Goal: Task Accomplishment & Management: Complete application form

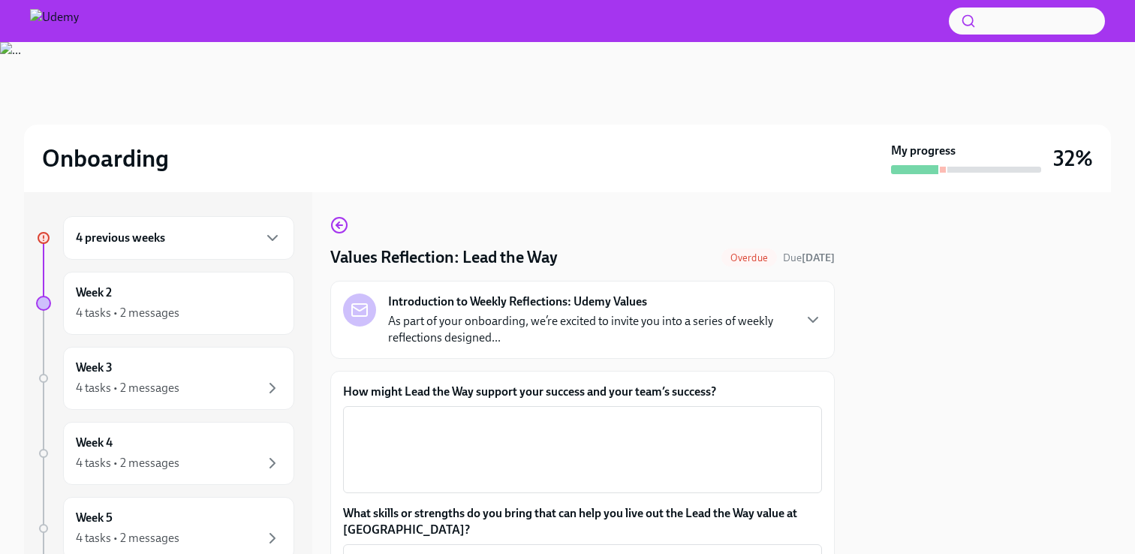
click at [168, 248] on div "4 previous weeks" at bounding box center [178, 238] width 231 height 44
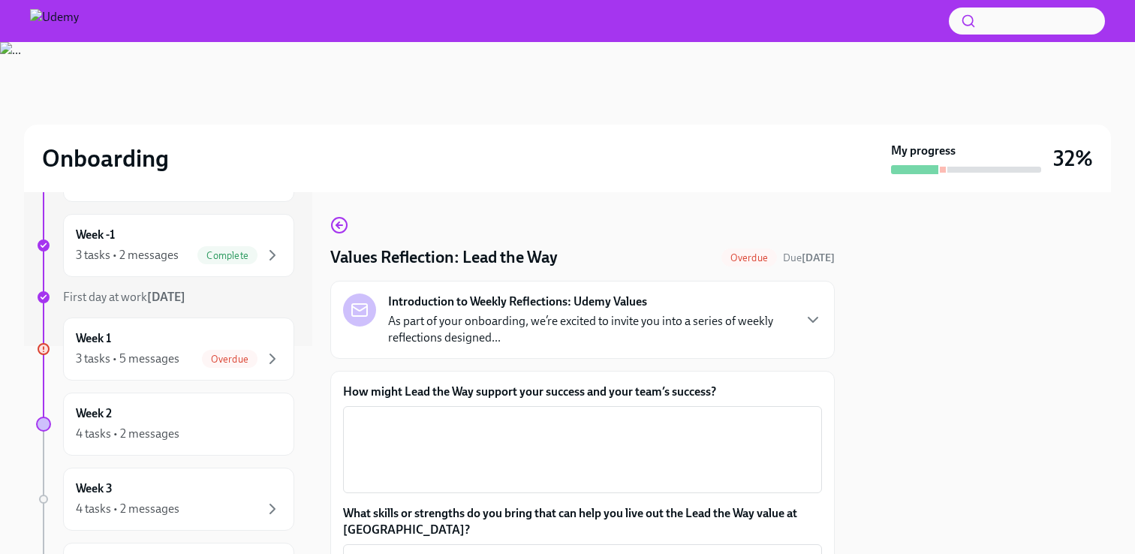
scroll to position [239, 0]
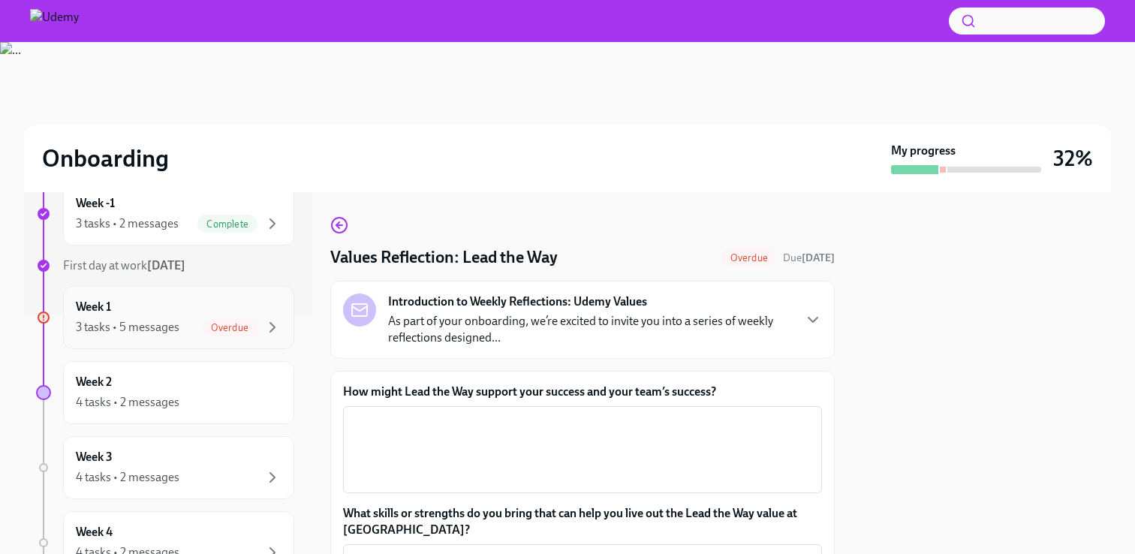
click at [146, 319] on div "3 tasks • 5 messages" at bounding box center [128, 327] width 104 height 17
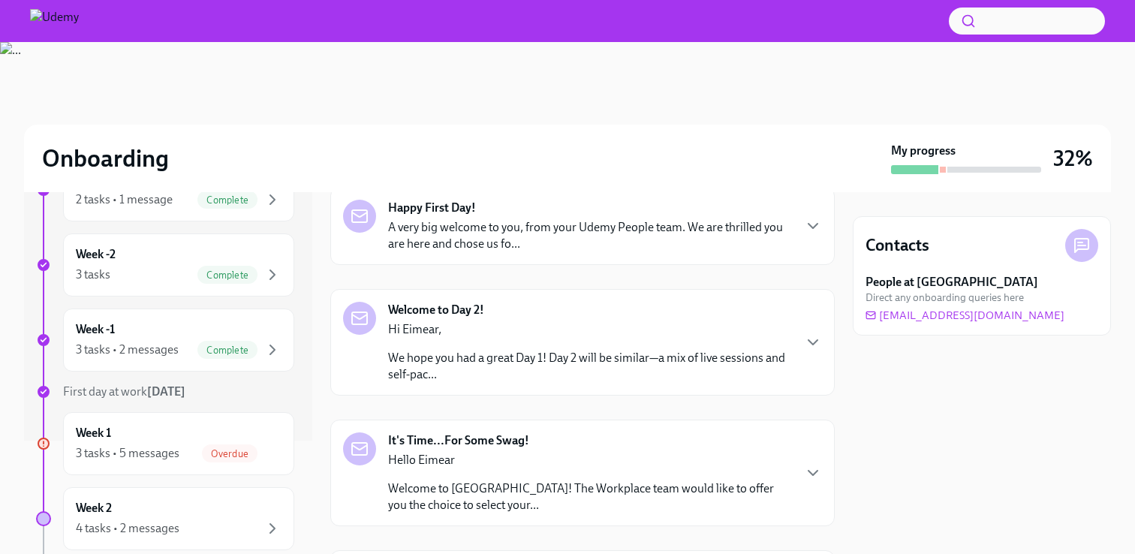
scroll to position [118, 0]
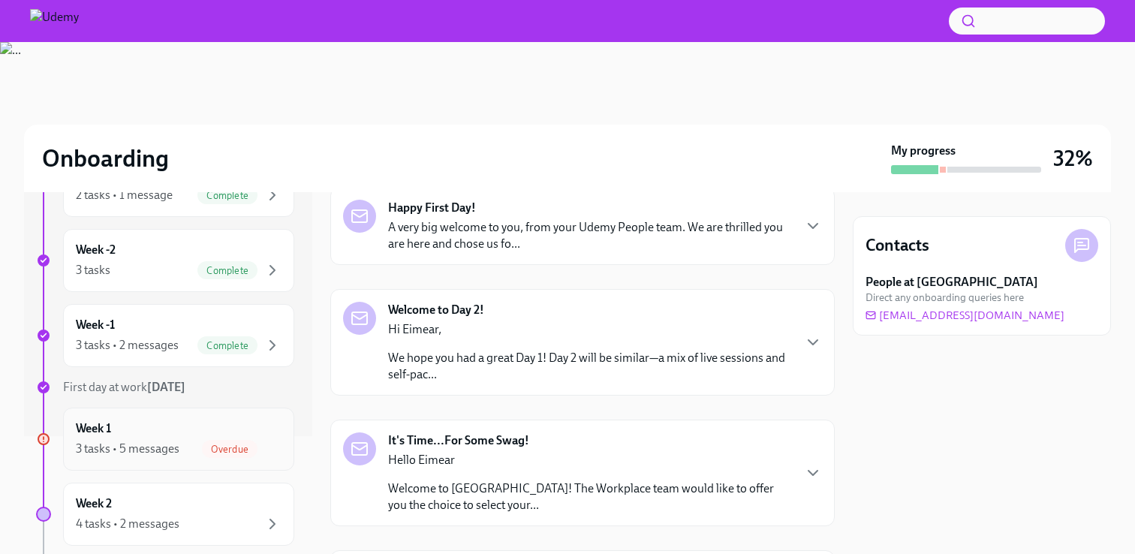
click at [159, 417] on div "Week 1 3 tasks • 5 messages Overdue" at bounding box center [178, 438] width 231 height 63
click at [137, 451] on div "3 tasks • 5 messages" at bounding box center [128, 449] width 104 height 17
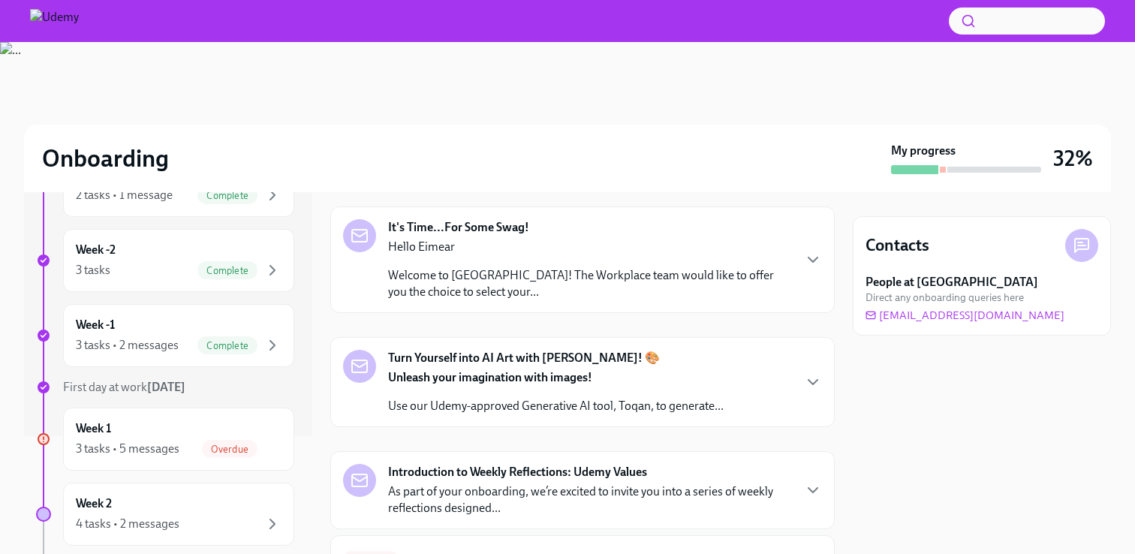
scroll to position [332, 0]
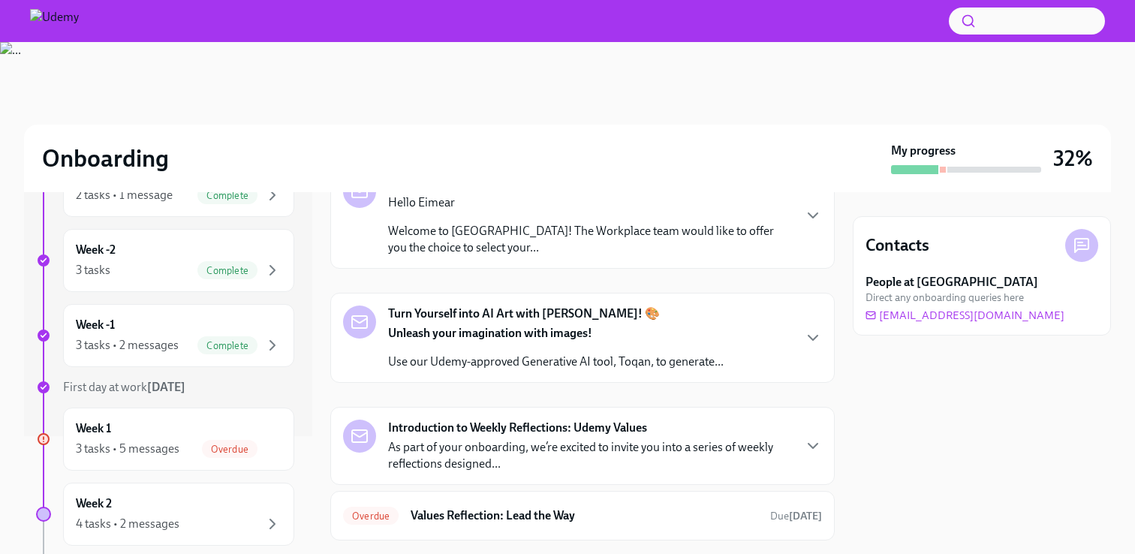
click at [476, 334] on strong "Unleash your imagination with images!" at bounding box center [490, 333] width 204 height 14
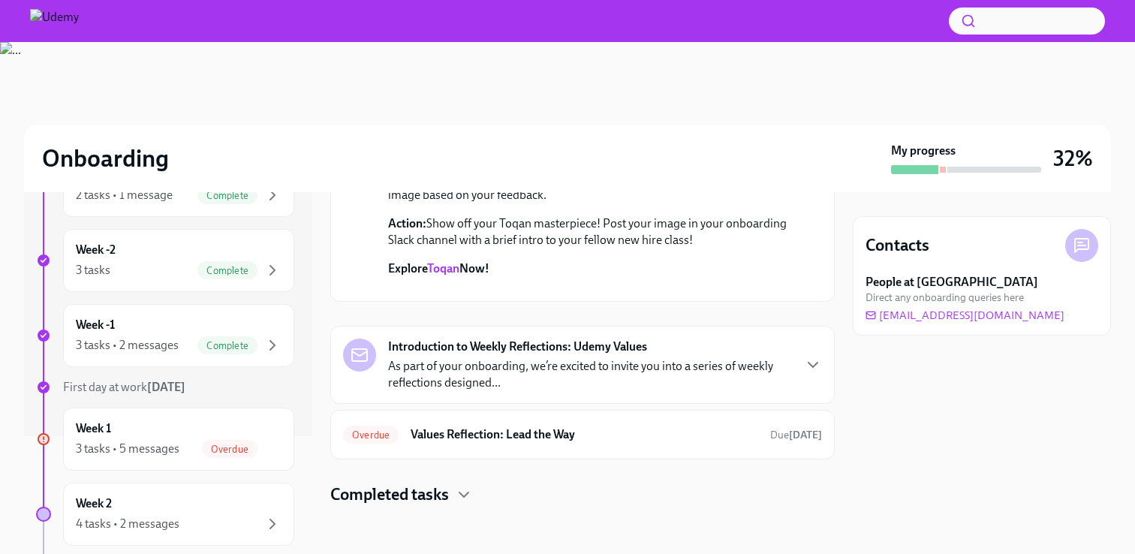
scroll to position [860, 0]
click at [487, 355] on strong "Introduction to Weekly Reflections: Udemy Values" at bounding box center [517, 346] width 259 height 17
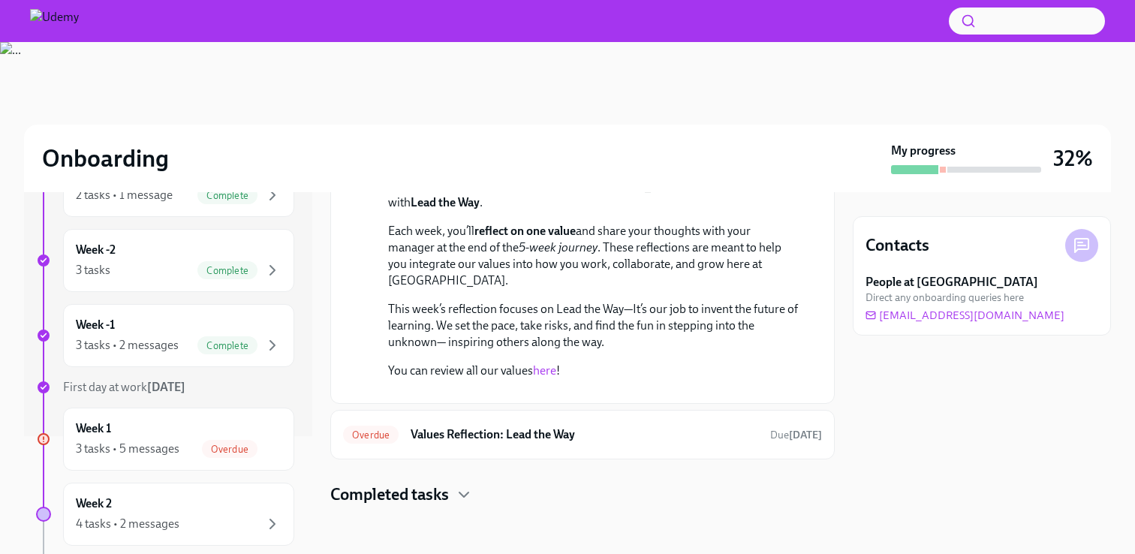
scroll to position [1247, 0]
click at [469, 443] on h6 "Values Reflection: Lead the Way" at bounding box center [583, 434] width 347 height 17
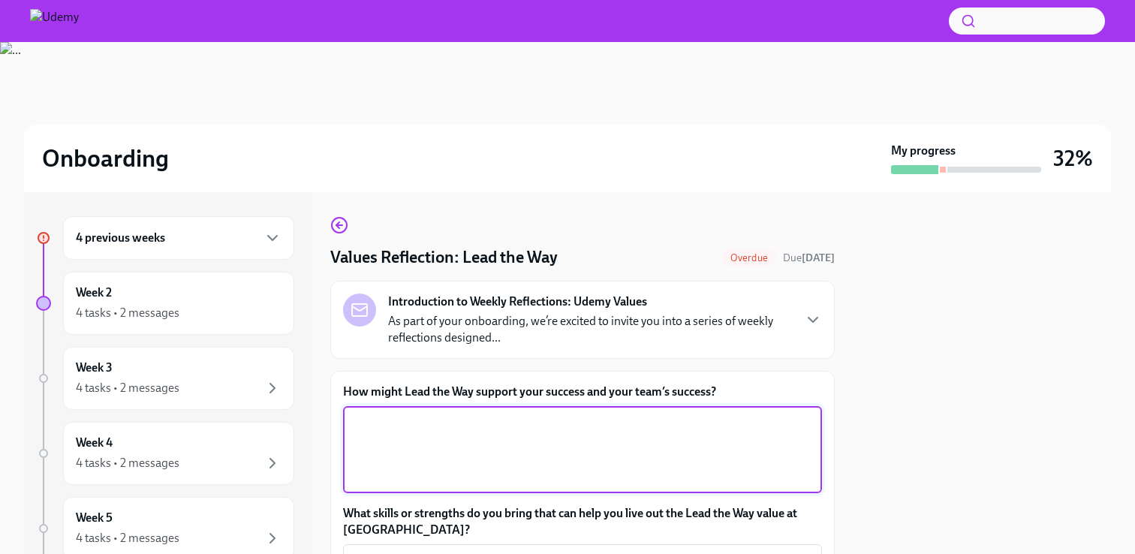
click at [450, 432] on textarea "How might Lead the Way support your success and your team’s success?" at bounding box center [582, 449] width 461 height 72
click at [489, 335] on p "As part of your onboarding, we’re excited to invite you into a series of weekly…" at bounding box center [590, 329] width 404 height 33
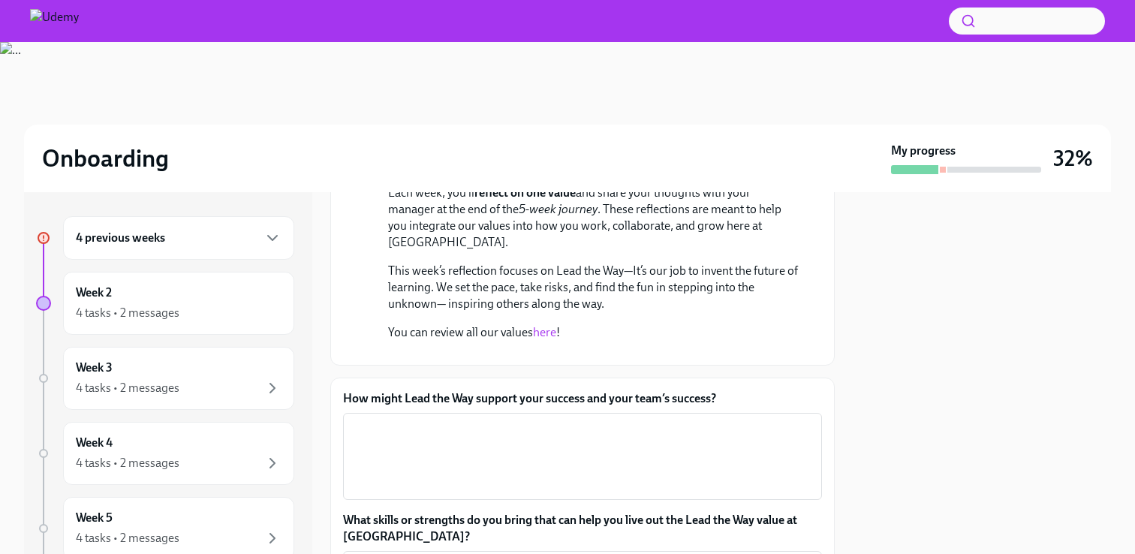
scroll to position [267, 0]
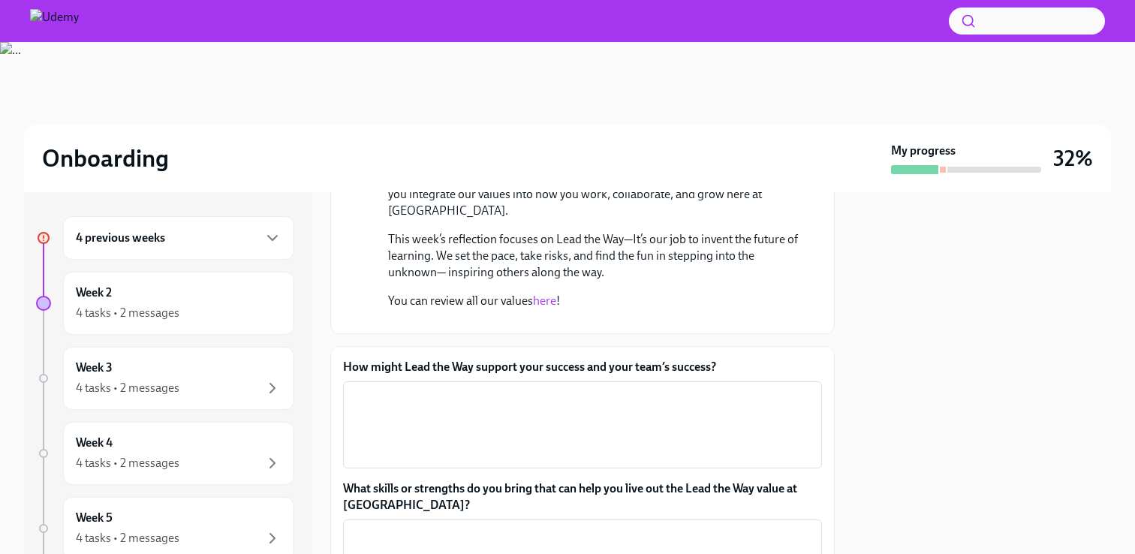
click at [546, 303] on link "here" at bounding box center [544, 300] width 23 height 14
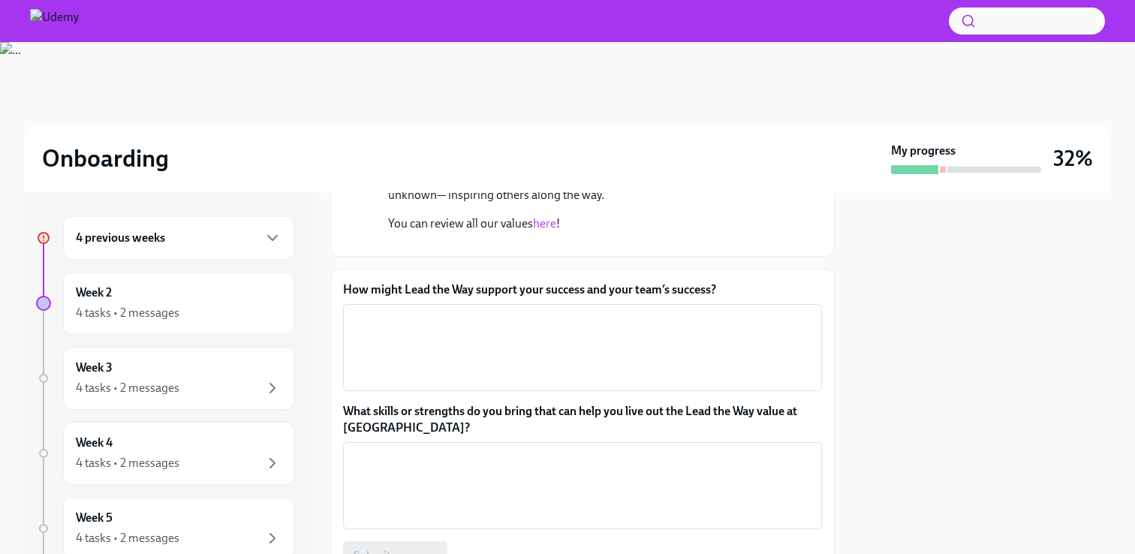
scroll to position [346, 0]
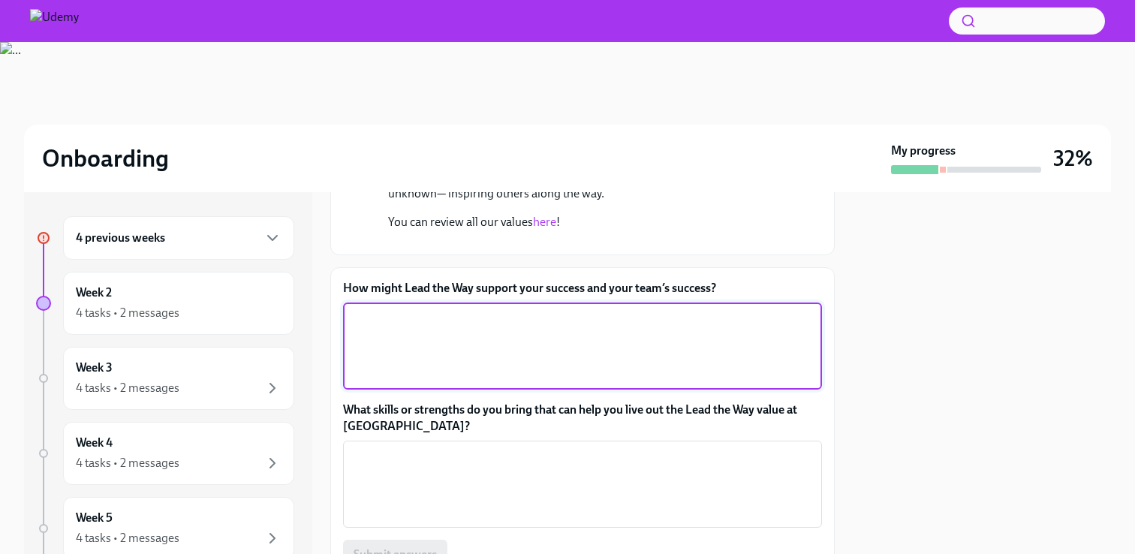
click at [482, 382] on textarea "How might Lead the Way support your success and your team’s success?" at bounding box center [582, 346] width 461 height 72
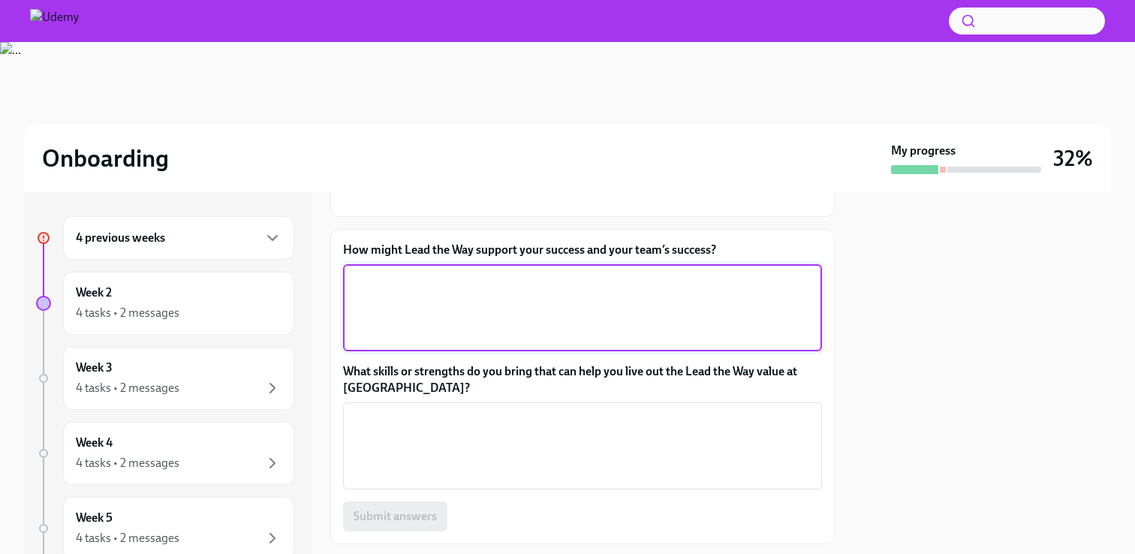
scroll to position [389, 0]
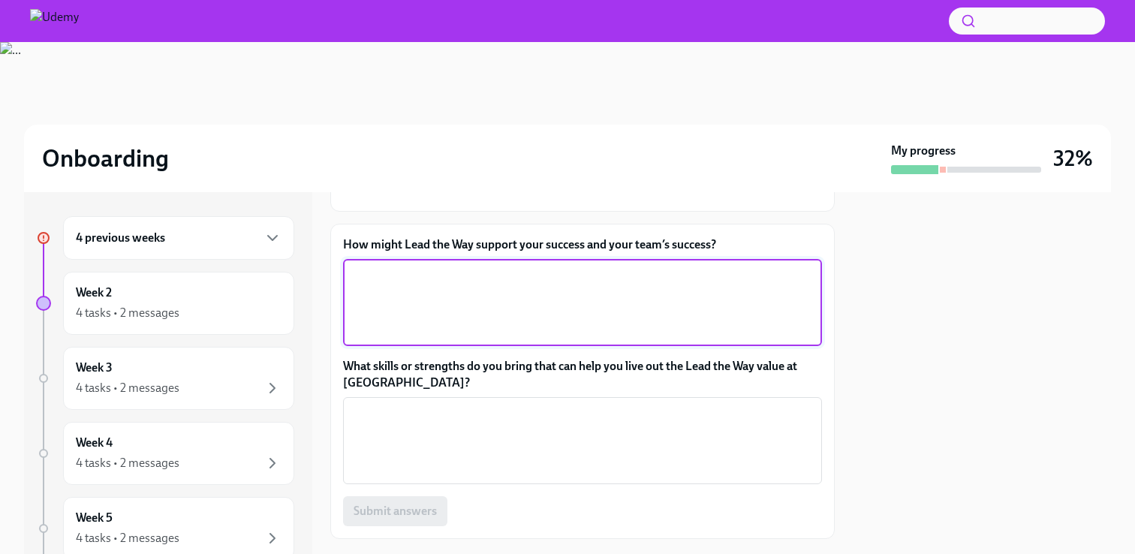
click at [440, 338] on textarea "How might Lead the Way support your success and your team’s success?" at bounding box center [582, 302] width 461 height 72
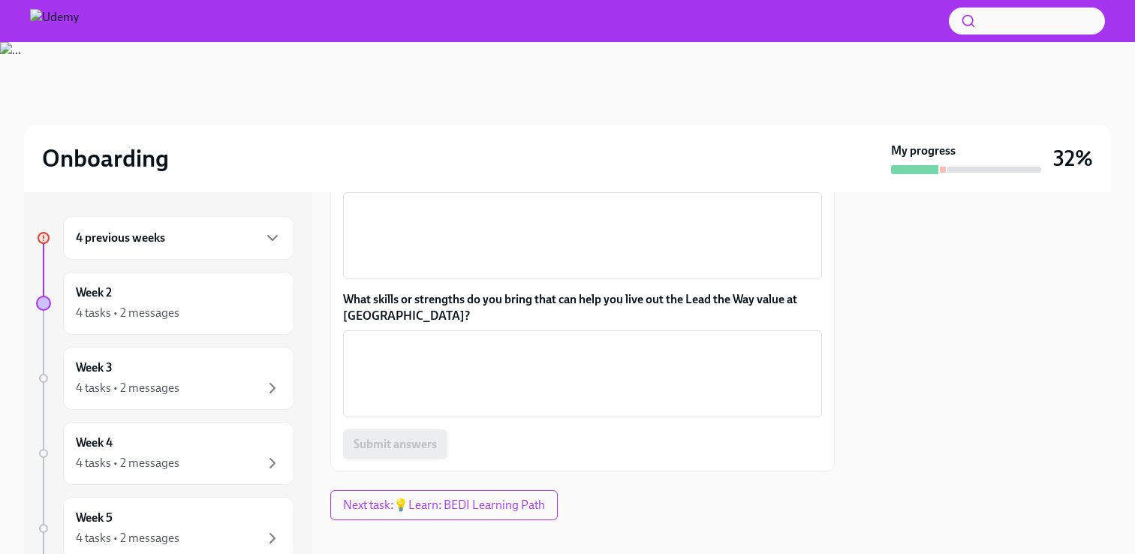
scroll to position [457, 0]
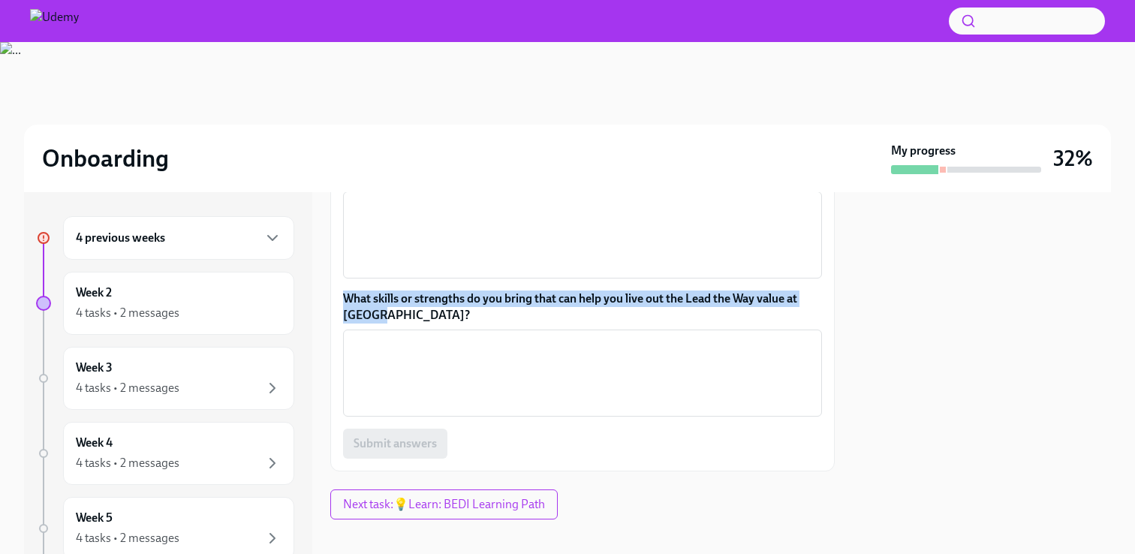
drag, startPoint x: 343, startPoint y: 289, endPoint x: 445, endPoint y: 426, distance: 171.1
click at [445, 426] on div "How might Lead the Way support your success and your team’s success? x ​ What s…" at bounding box center [582, 314] width 479 height 290
copy div "How might Lead the Way support your success and your team’s success? ​ What ski…"
click at [465, 271] on textarea "How might Lead the Way support your success and your team’s success?" at bounding box center [582, 235] width 461 height 72
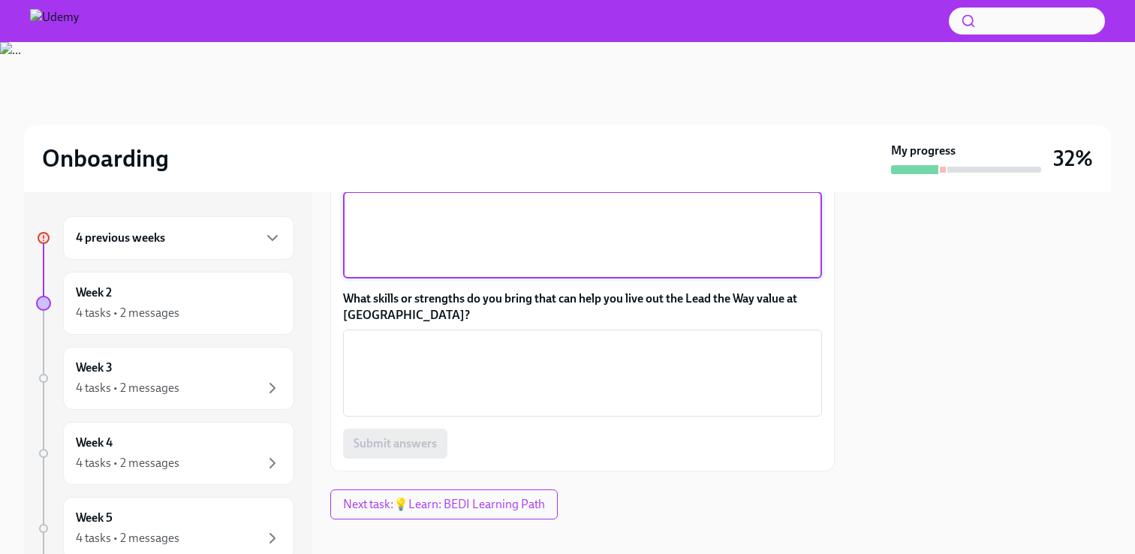
click at [380, 271] on textarea "How might Lead the Way support your success and your team’s success?" at bounding box center [582, 235] width 461 height 72
paste textarea "Lo i Dolors Ametcons & Adipiscinge Sedd, eiu "Temp inc Utl" etdol magnaali enim…"
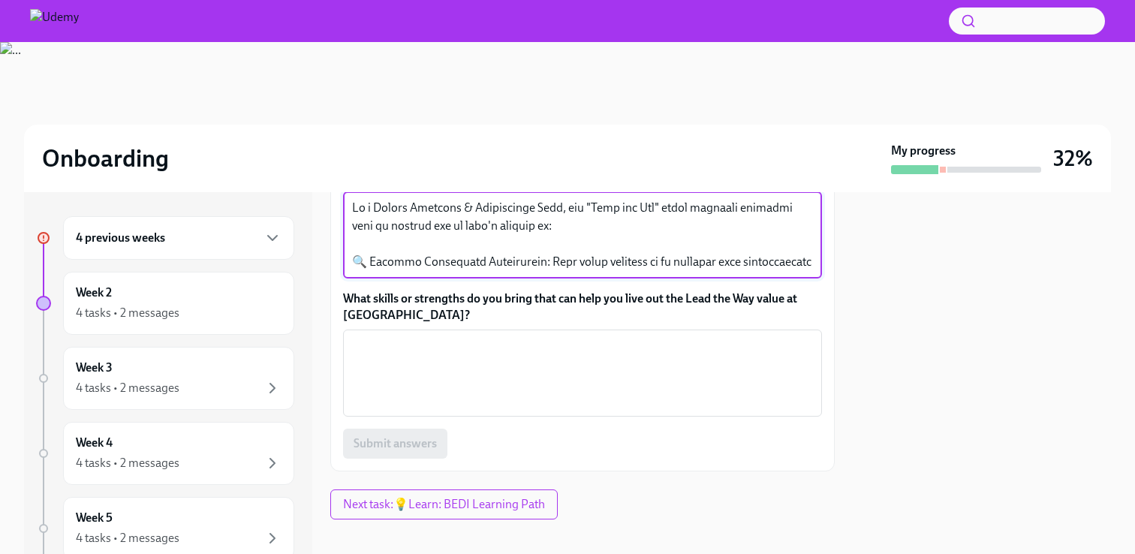
scroll to position [269, 0]
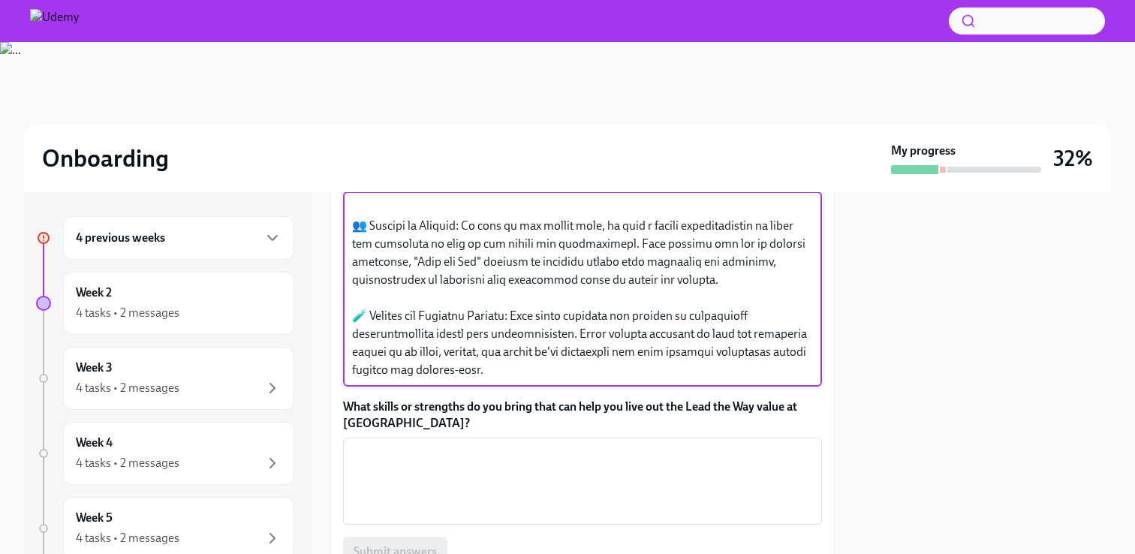
drag, startPoint x: 368, startPoint y: 395, endPoint x: 344, endPoint y: 389, distance: 24.6
click at [344, 386] on div "x ​" at bounding box center [582, 288] width 479 height 195
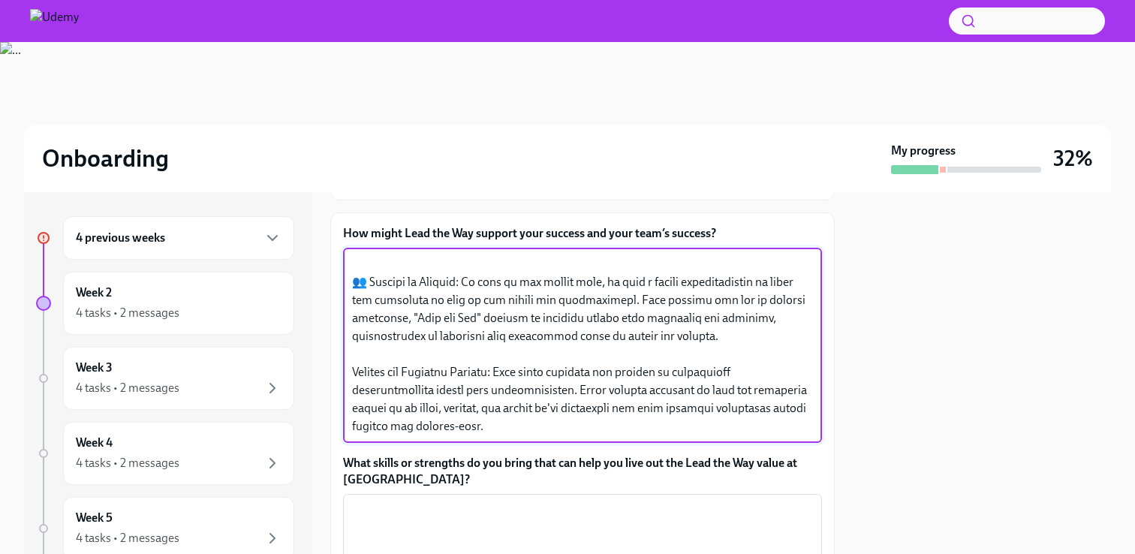
scroll to position [427, 0]
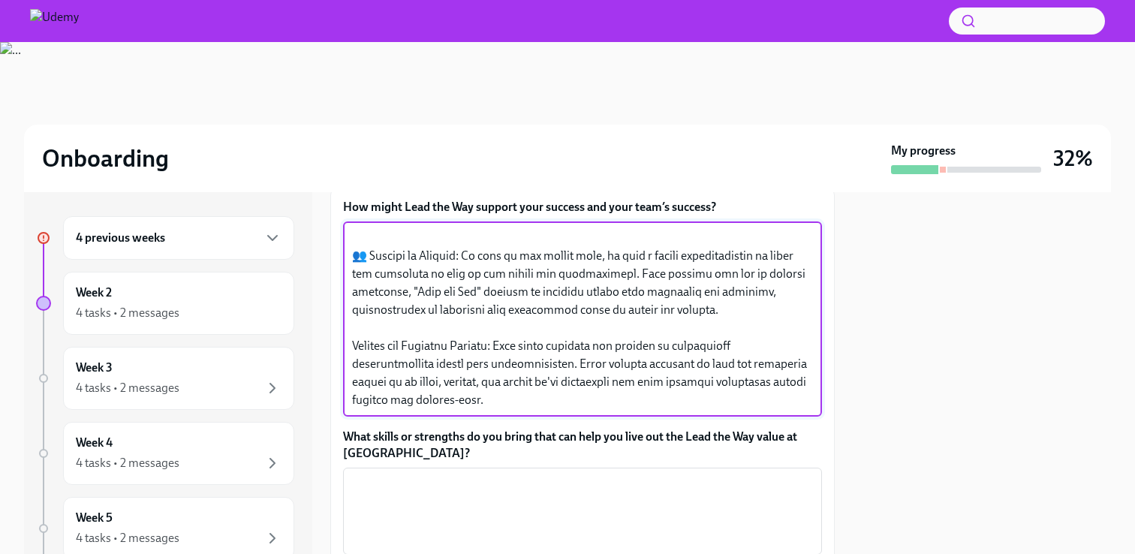
drag, startPoint x: 399, startPoint y: 339, endPoint x: 405, endPoint y: 345, distance: 8.5
click at [400, 339] on div "x ​" at bounding box center [582, 318] width 479 height 195
click at [501, 409] on textarea "How might Lead the Way support your success and your team’s success?" at bounding box center [582, 319] width 461 height 180
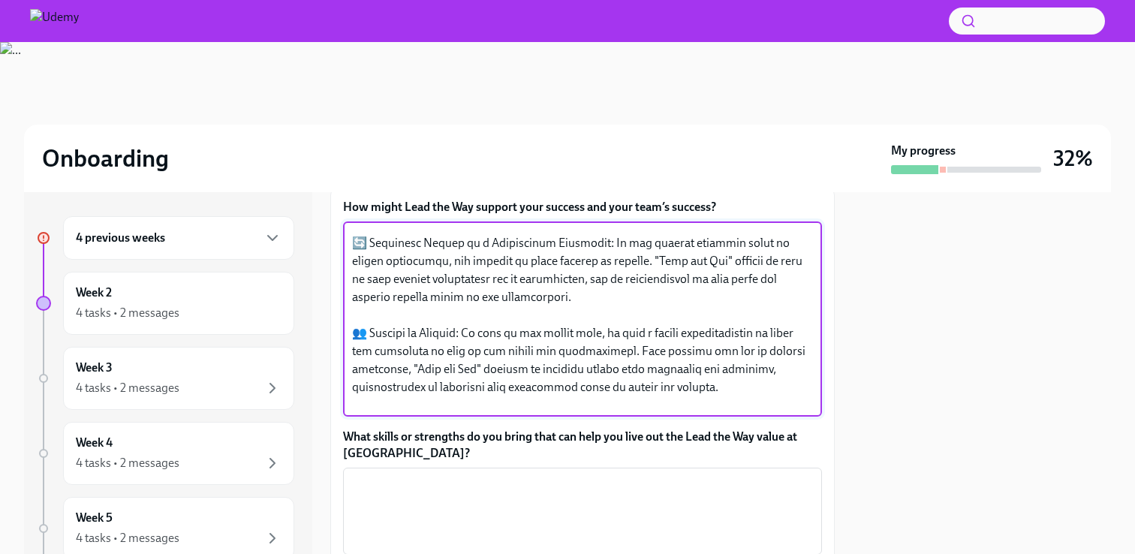
scroll to position [0, 0]
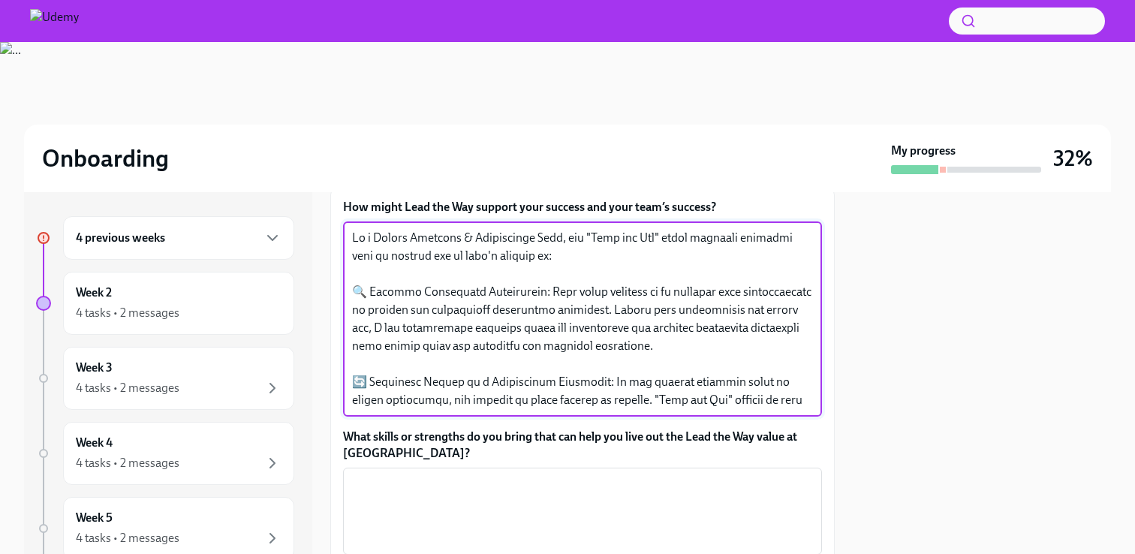
drag, startPoint x: 563, startPoint y: 350, endPoint x: 345, endPoint y: 351, distance: 217.6
click at [345, 351] on div "x ​" at bounding box center [582, 318] width 479 height 195
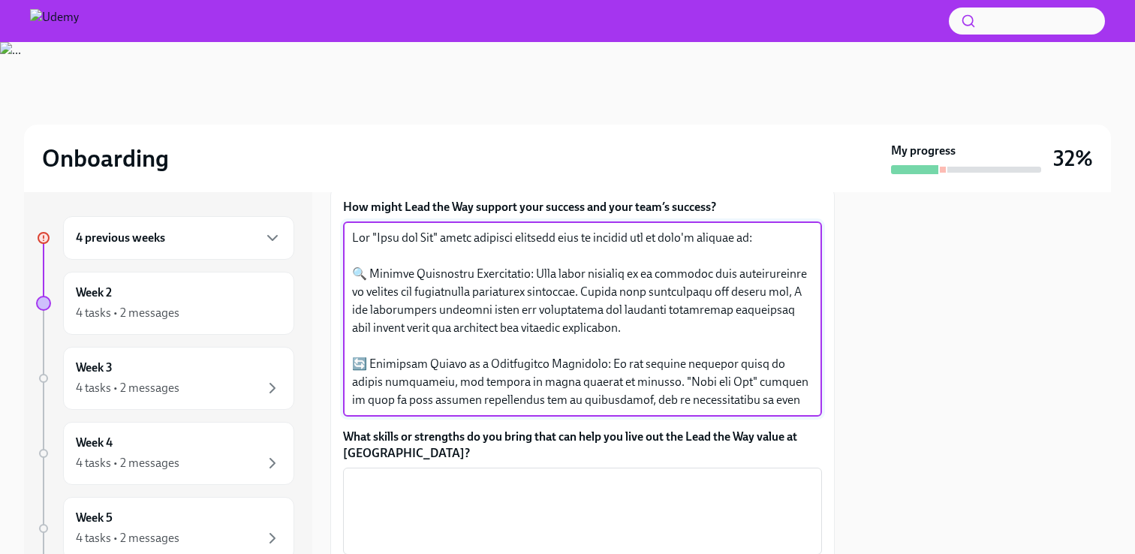
drag, startPoint x: 368, startPoint y: 385, endPoint x: 331, endPoint y: 387, distance: 36.8
click at [331, 387] on div "How might Lead the Way support your success and your team’s success? x ​ What s…" at bounding box center [582, 397] width 504 height 423
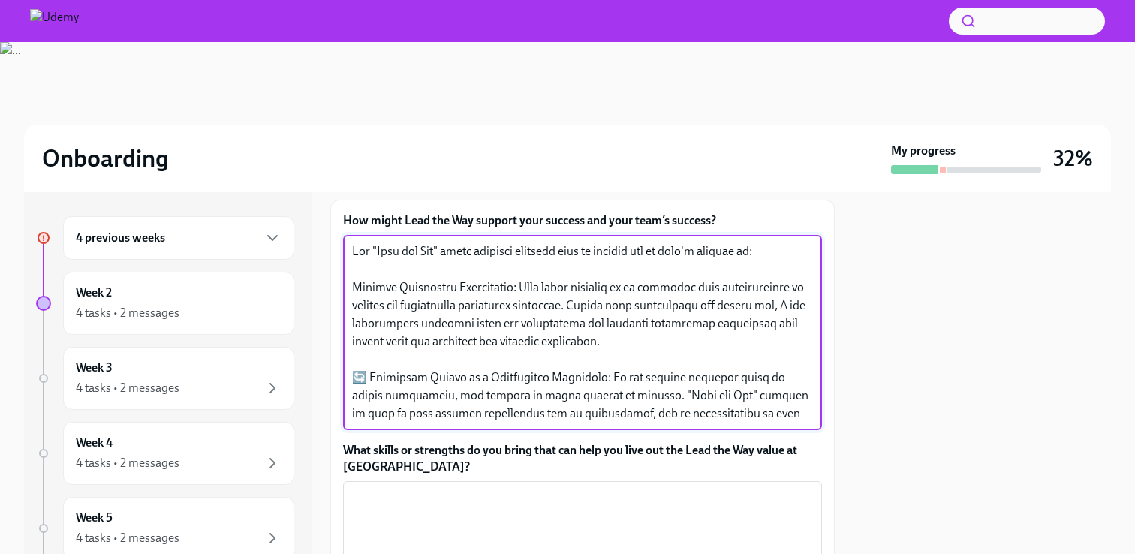
scroll to position [411, 0]
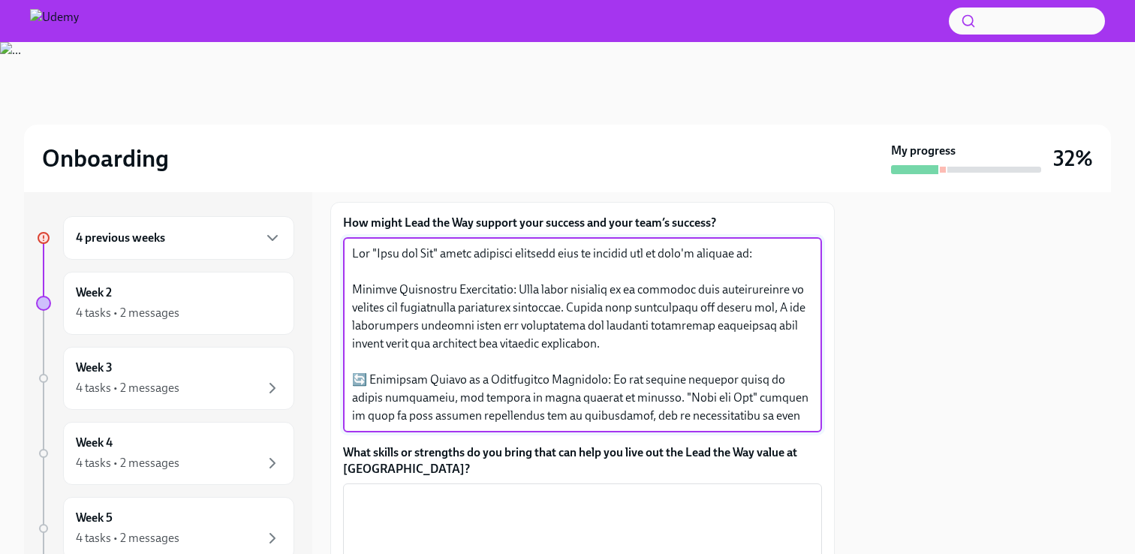
drag, startPoint x: 531, startPoint y: 404, endPoint x: 350, endPoint y: 408, distance: 180.9
click at [350, 408] on div "x ​" at bounding box center [582, 334] width 479 height 195
drag, startPoint x: 637, startPoint y: 404, endPoint x: 350, endPoint y: 402, distance: 287.4
click at [350, 404] on div "x ​" at bounding box center [582, 334] width 479 height 195
click at [447, 425] on textarea "How might Lead the Way support your success and your team’s success?" at bounding box center [582, 335] width 461 height 180
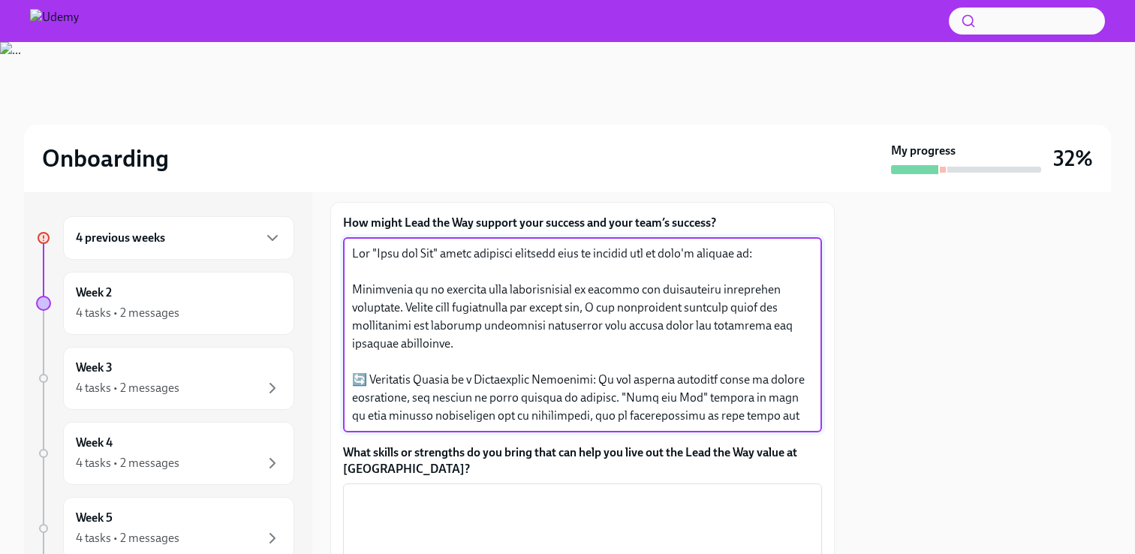
drag, startPoint x: 438, startPoint y: 404, endPoint x: 420, endPoint y: 405, distance: 17.3
click at [420, 405] on textarea "How might Lead the Way support your success and your team’s success?" at bounding box center [582, 335] width 461 height 180
click at [456, 425] on textarea "How might Lead the Way support your success and your team’s success?" at bounding box center [582, 335] width 461 height 180
drag, startPoint x: 777, startPoint y: 419, endPoint x: 454, endPoint y: 404, distance: 323.1
click at [454, 404] on textarea "How might Lead the Way support your success and your team’s success?" at bounding box center [582, 335] width 461 height 180
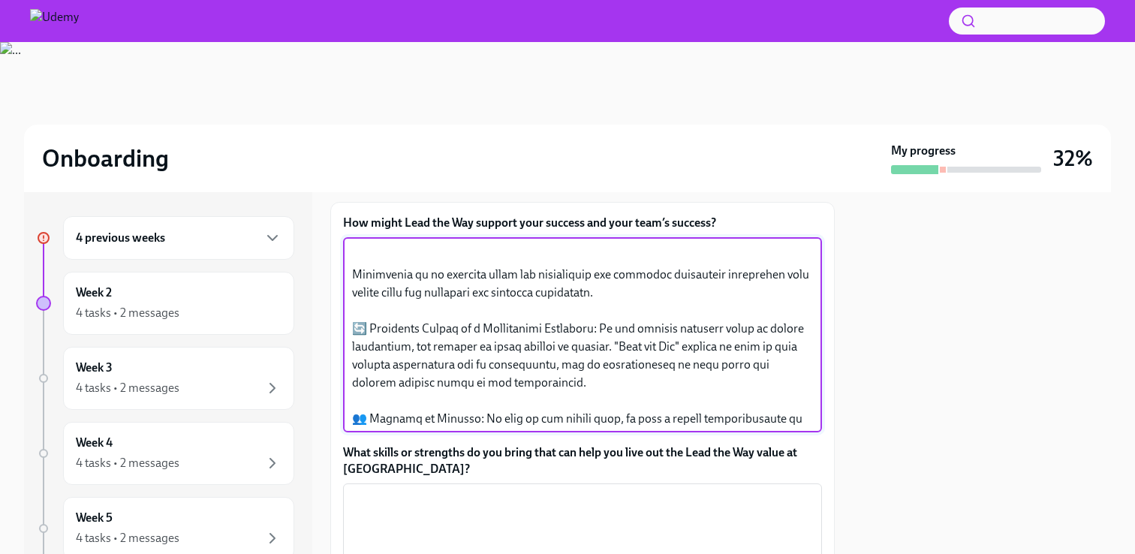
scroll to position [16, 0]
drag, startPoint x: 368, startPoint y: 438, endPoint x: 347, endPoint y: 438, distance: 21.0
click at [347, 432] on div "x ​" at bounding box center [582, 334] width 479 height 195
click at [526, 425] on textarea "How might Lead the Way support your success and your team’s success?" at bounding box center [582, 335] width 461 height 180
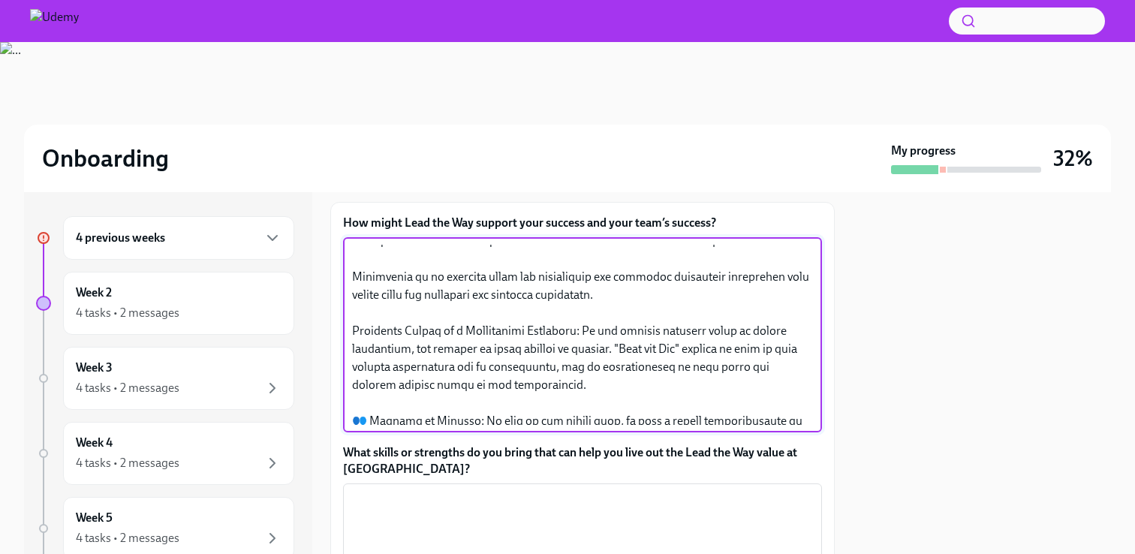
click at [355, 392] on textarea "How might Lead the Way support your success and your team’s success?" at bounding box center [582, 335] width 461 height 180
click at [353, 391] on textarea "How might Lead the Way support your success and your team’s success?" at bounding box center [582, 335] width 461 height 180
drag, startPoint x: 377, startPoint y: 389, endPoint x: 348, endPoint y: 388, distance: 28.6
click at [348, 388] on div "x ​" at bounding box center [582, 334] width 479 height 195
click at [447, 392] on textarea "How might Lead the Way support your success and your team’s success?" at bounding box center [582, 335] width 461 height 180
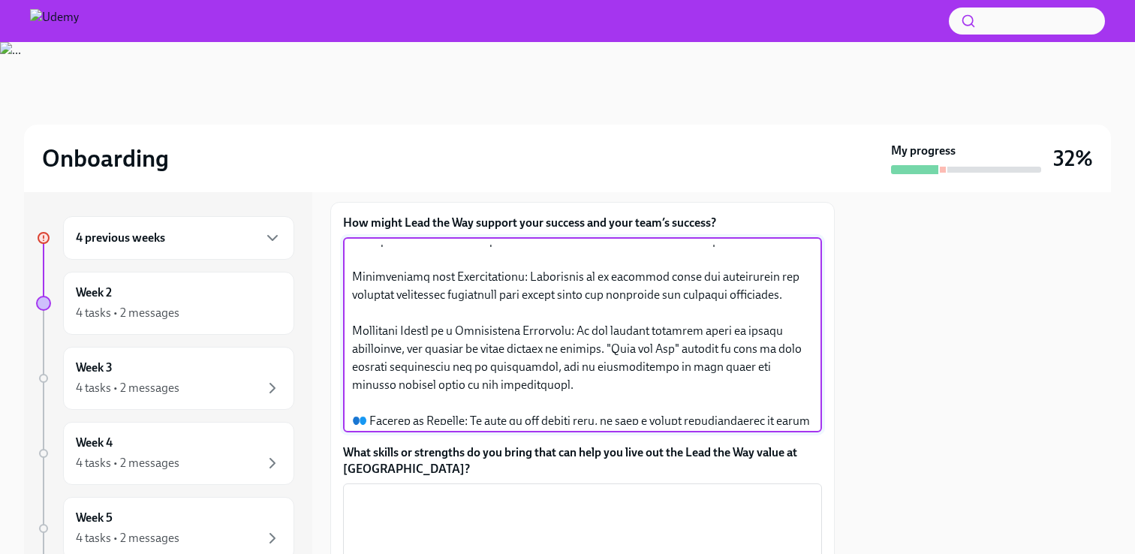
drag, startPoint x: 442, startPoint y: 389, endPoint x: 317, endPoint y: 397, distance: 124.8
click at [315, 401] on div "4 previous weeks Week 2 4 tasks • 2 messages Week 3 4 tasks • 2 messages Week 4…" at bounding box center [567, 373] width 1087 height 362
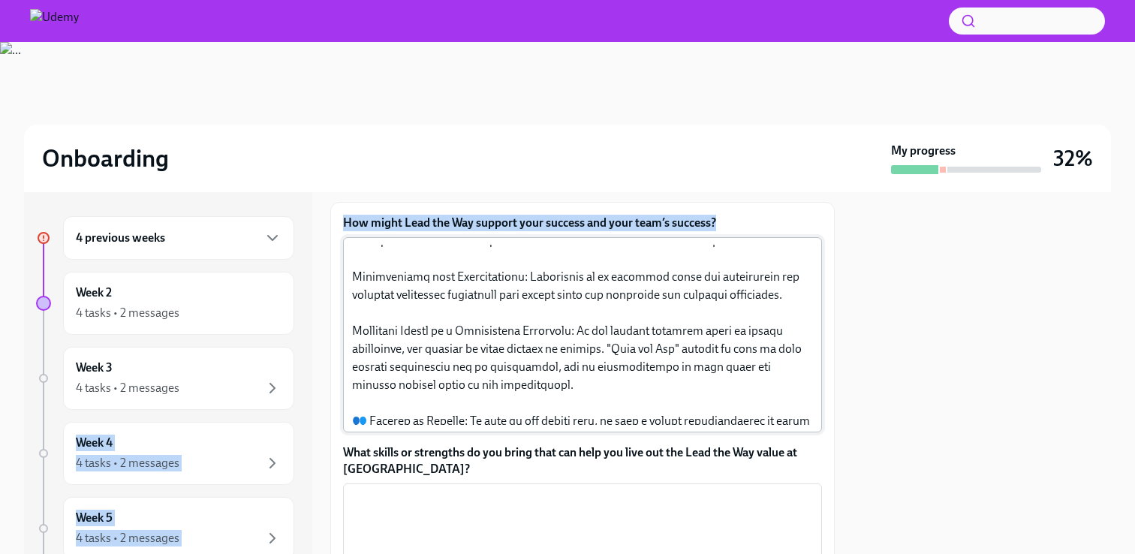
drag, startPoint x: 317, startPoint y: 397, endPoint x: 362, endPoint y: 390, distance: 44.8
click at [356, 385] on div "4 previous weeks Week 2 4 tasks • 2 messages Week 3 4 tasks • 2 messages Week 4…" at bounding box center [567, 373] width 1087 height 362
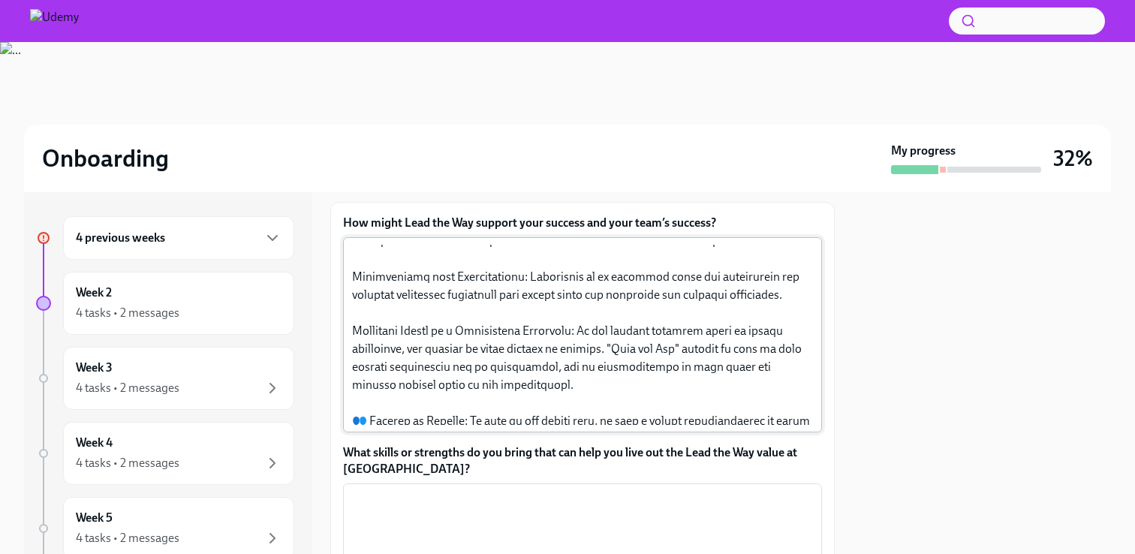
click at [413, 401] on textarea "How might Lead the Way support your success and your team’s success?" at bounding box center [582, 335] width 461 height 180
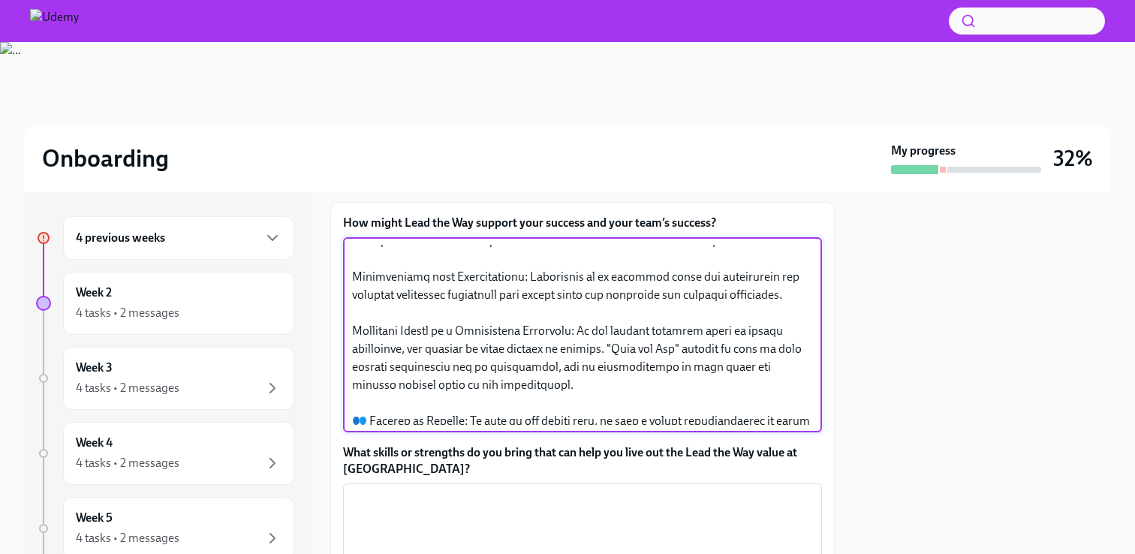
drag, startPoint x: 444, startPoint y: 388, endPoint x: 353, endPoint y: 386, distance: 90.8
click at [353, 386] on textarea "How might Lead the Way support your success and your team’s success?" at bounding box center [582, 335] width 461 height 180
drag, startPoint x: 421, startPoint y: 389, endPoint x: 401, endPoint y: 394, distance: 20.0
click at [401, 394] on textarea "How might Lead the Way support your success and your team’s success?" at bounding box center [582, 335] width 461 height 180
click at [465, 425] on textarea "How might Lead the Way support your success and your team’s success?" at bounding box center [582, 335] width 461 height 180
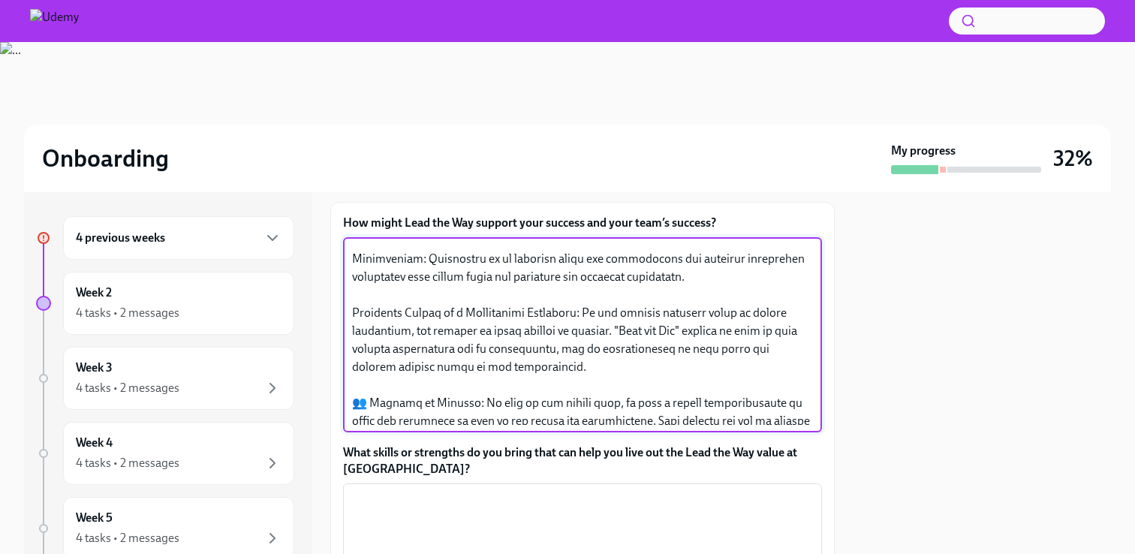
scroll to position [32, 0]
drag, startPoint x: 596, startPoint y: 423, endPoint x: 449, endPoint y: 427, distance: 147.1
click at [449, 425] on textarea "How might Lead the Way support your success and your team’s success?" at bounding box center [582, 335] width 461 height 180
click at [447, 425] on textarea "How might Lead the Way support your success and your team’s success?" at bounding box center [582, 335] width 461 height 180
drag, startPoint x: 610, startPoint y: 444, endPoint x: 447, endPoint y: 431, distance: 163.3
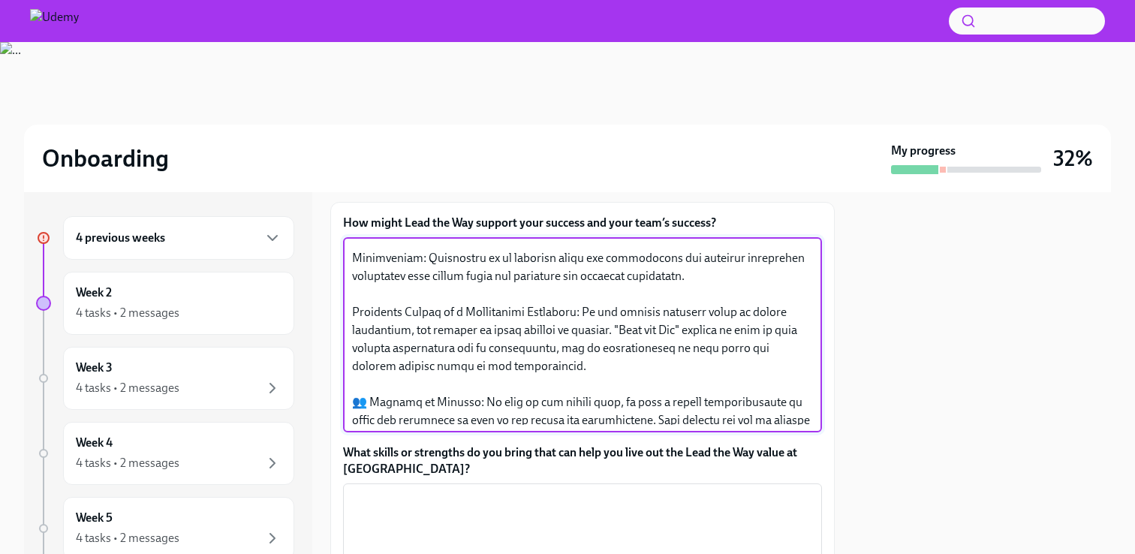
click at [447, 425] on textarea "How might Lead the Way support your success and your team’s success?" at bounding box center [582, 335] width 461 height 180
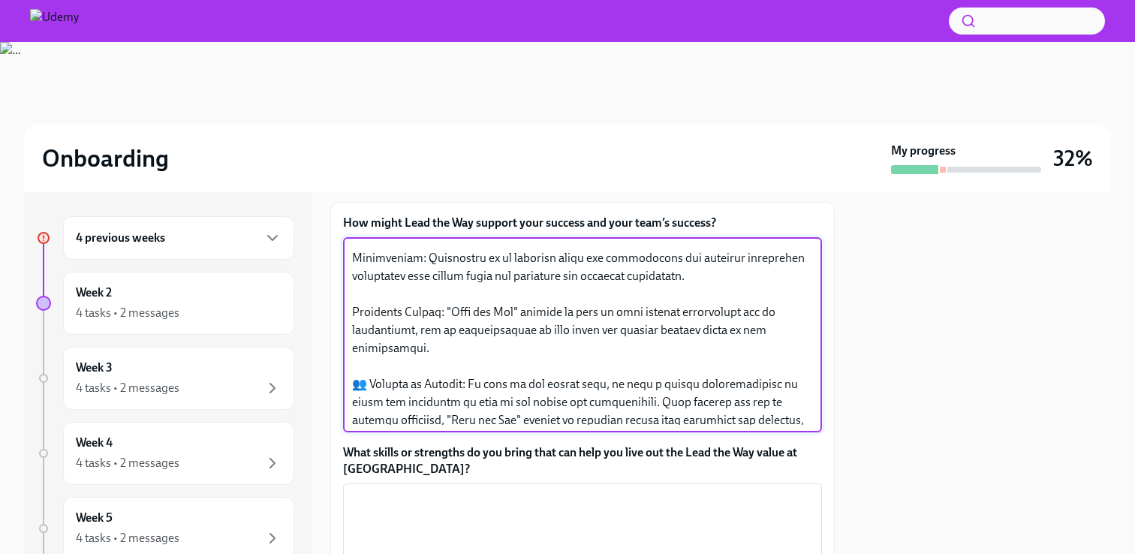
click at [468, 425] on textarea "How might Lead the Way support your success and your team’s success?" at bounding box center [582, 335] width 461 height 180
drag, startPoint x: 618, startPoint y: 426, endPoint x: 578, endPoint y: 421, distance: 40.8
click at [578, 421] on textarea "How might Lead the Way support your success and your team’s success?" at bounding box center [582, 335] width 461 height 180
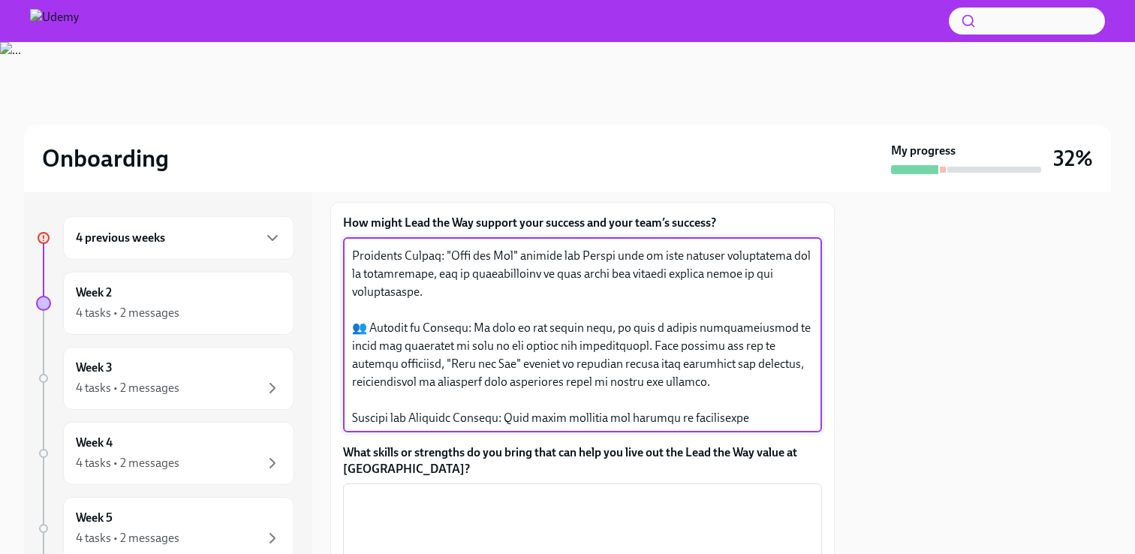
scroll to position [90, 0]
drag, startPoint x: 368, startPoint y: 440, endPoint x: 348, endPoint y: 438, distance: 19.6
click at [348, 432] on div "x ​" at bounding box center [582, 334] width 479 height 195
click at [448, 425] on textarea "How might Lead the Way support your success and your team’s success?" at bounding box center [582, 335] width 461 height 180
click at [468, 425] on textarea "How might Lead the Way support your success and your team’s success?" at bounding box center [582, 335] width 461 height 180
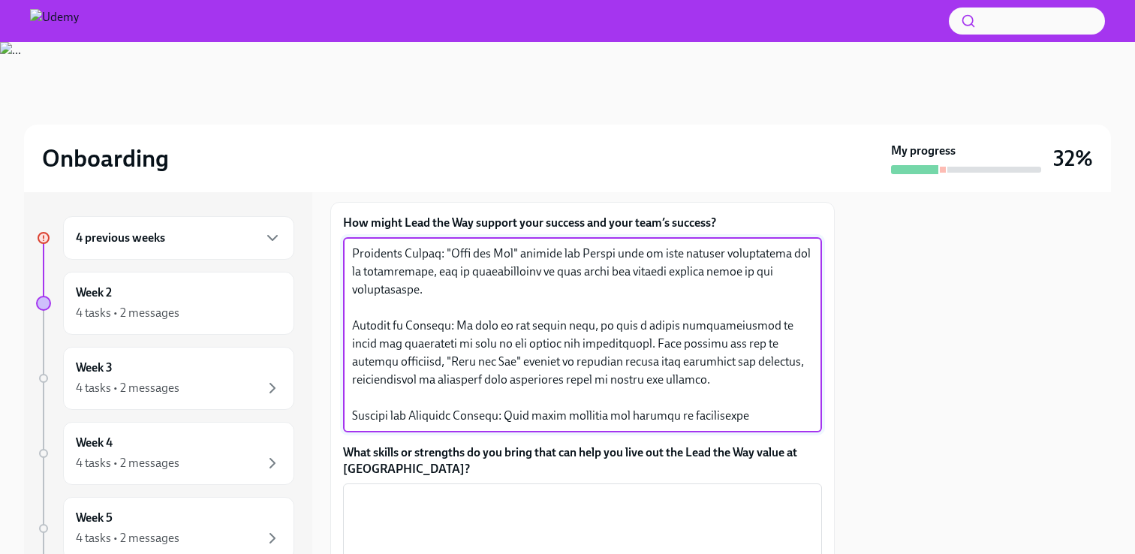
click at [633, 425] on textarea "How might Lead the Way support your success and your team’s success?" at bounding box center [582, 335] width 461 height 180
click at [540, 425] on textarea "How might Lead the Way support your success and your team’s success?" at bounding box center [582, 335] width 461 height 180
drag, startPoint x: 461, startPoint y: 439, endPoint x: 350, endPoint y: 438, distance: 110.3
click at [350, 432] on div "x ​" at bounding box center [582, 334] width 479 height 195
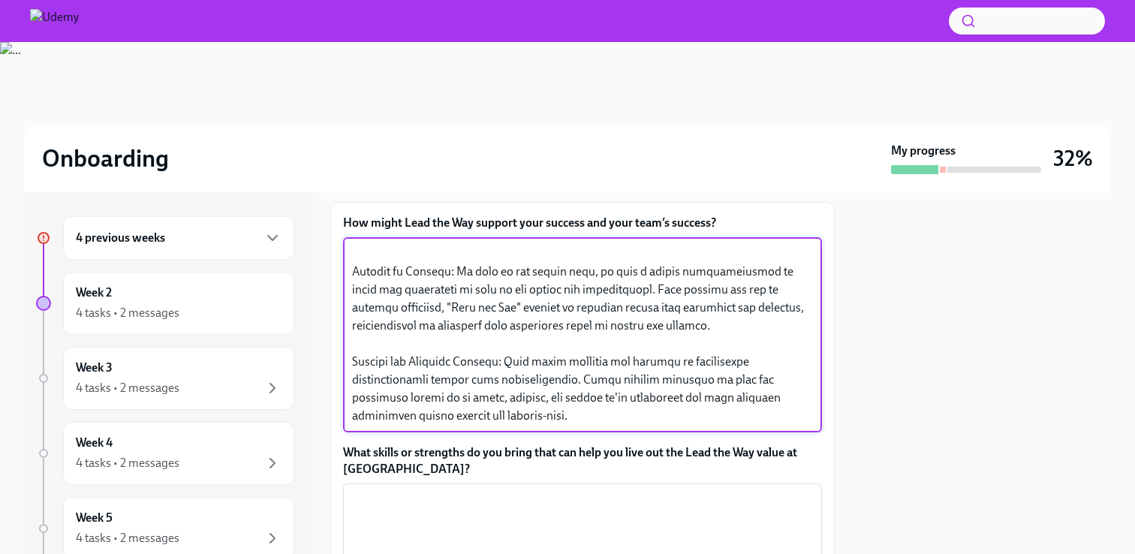
scroll to position [156, 0]
drag, startPoint x: 505, startPoint y: 462, endPoint x: 390, endPoint y: 465, distance: 114.9
click at [390, 425] on textarea "How might Lead the Way support your success and your team’s success?" at bounding box center [582, 335] width 461 height 180
click at [436, 425] on textarea "How might Lead the Way support your success and your team’s success?" at bounding box center [582, 335] width 461 height 180
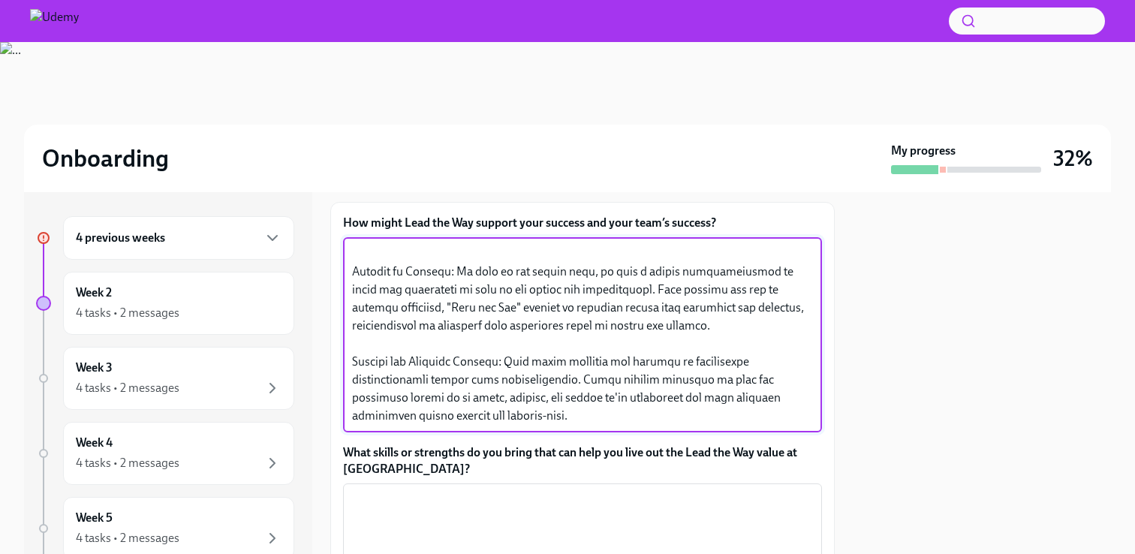
drag, startPoint x: 609, startPoint y: 466, endPoint x: 584, endPoint y: 466, distance: 25.5
click at [584, 425] on textarea "How might Lead the Way support your success and your team’s success?" at bounding box center [582, 335] width 461 height 180
click at [772, 425] on textarea "How might Lead the Way support your success and your team’s success?" at bounding box center [582, 335] width 461 height 180
click at [421, 425] on textarea "How might Lead the Way support your success and your team’s success?" at bounding box center [582, 335] width 461 height 180
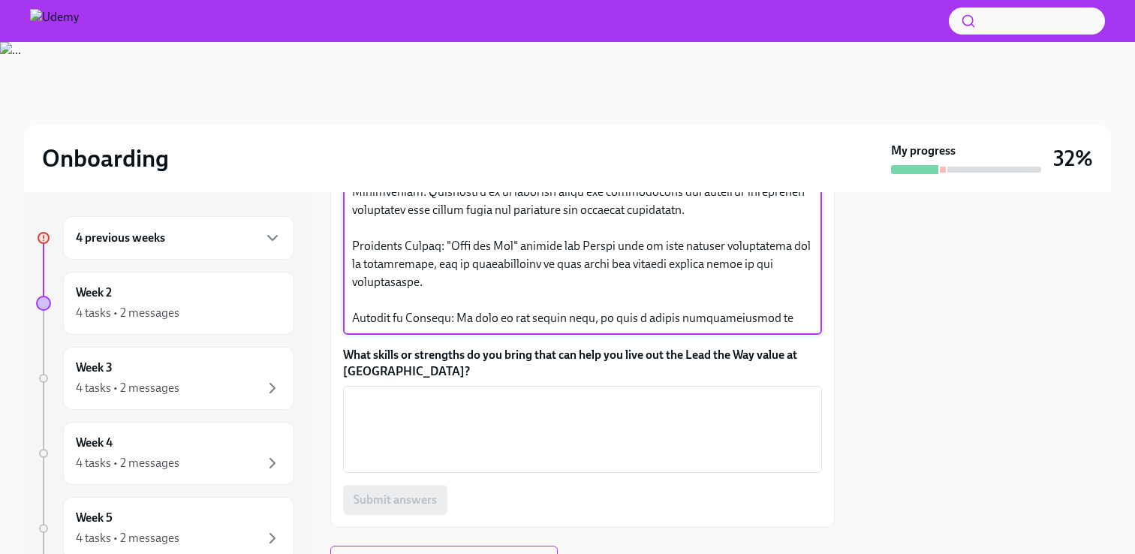
scroll to position [508, 0]
drag, startPoint x: 506, startPoint y: 307, endPoint x: 488, endPoint y: 309, distance: 18.2
click at [488, 309] on textarea "How might Lead the Way support your success and your team’s success?" at bounding box center [582, 238] width 461 height 180
drag, startPoint x: 488, startPoint y: 309, endPoint x: 468, endPoint y: 308, distance: 19.6
click at [468, 308] on textarea "How might Lead the Way support your success and your team’s success?" at bounding box center [582, 238] width 461 height 180
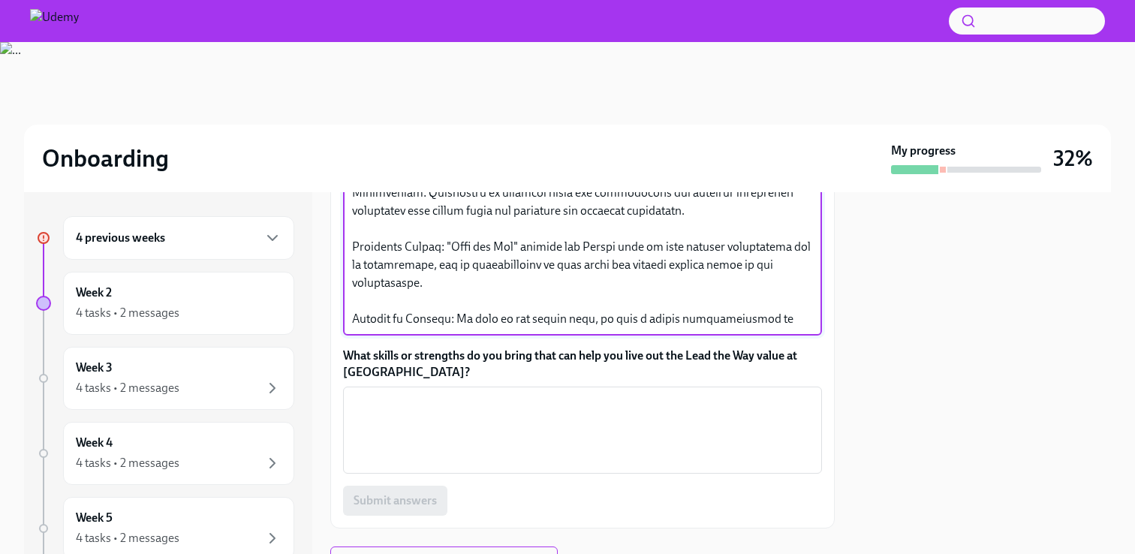
click at [516, 328] on textarea "How might Lead the Way support your success and your team’s success?" at bounding box center [582, 238] width 461 height 180
click at [475, 307] on textarea "How might Lead the Way support your success and your team’s success?" at bounding box center [582, 238] width 461 height 180
click at [506, 328] on textarea "How might Lead the Way support your success and your team’s success?" at bounding box center [582, 238] width 461 height 180
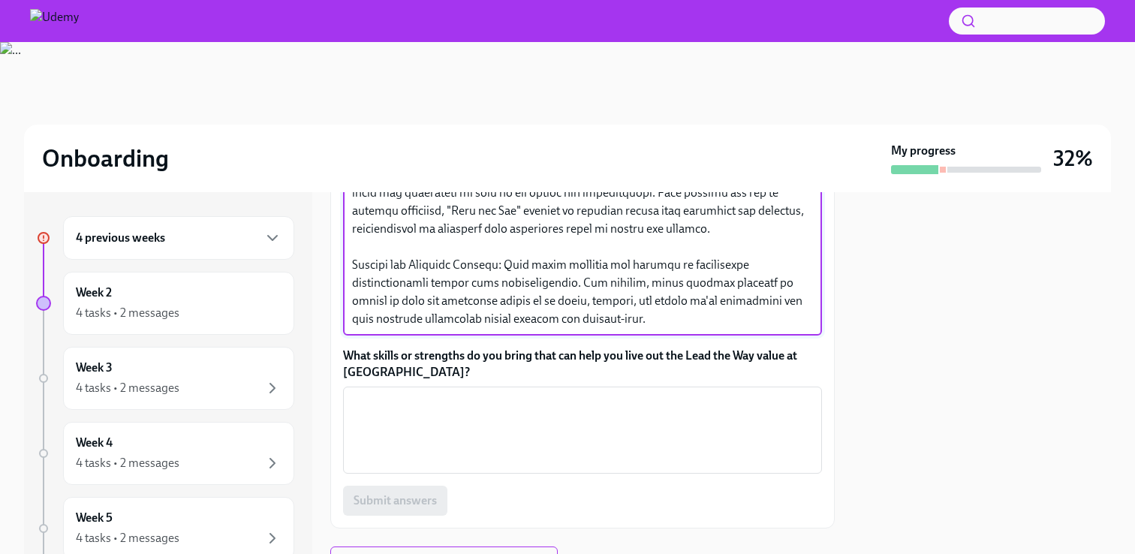
scroll to position [180, 0]
click at [408, 328] on textarea "How might Lead the Way support your success and your team’s success?" at bounding box center [582, 238] width 461 height 180
type textarea "The "Lead the Way" value directly supports both my success and my team's succes…"
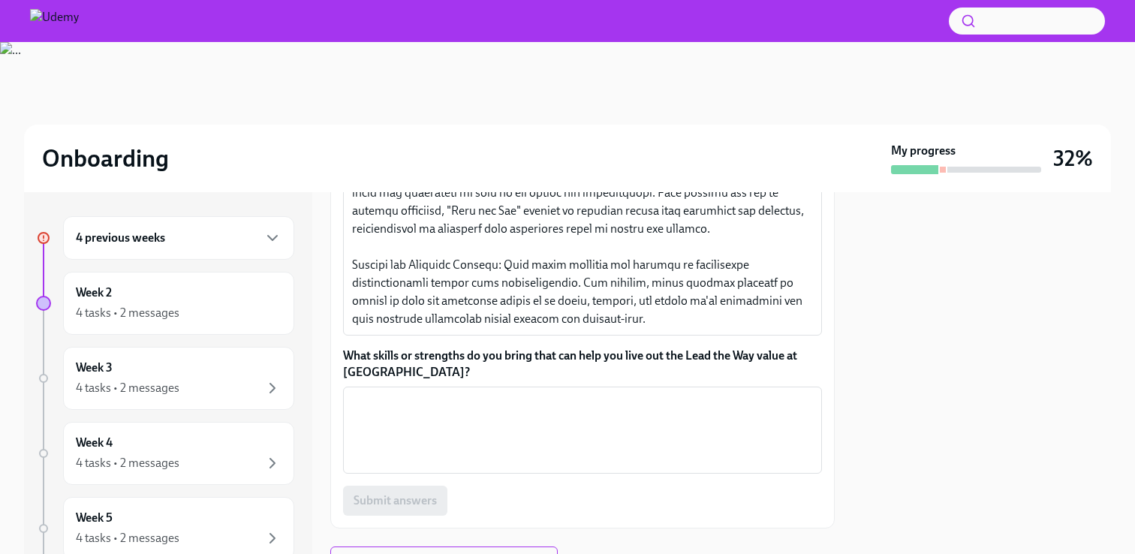
scroll to position [692, 0]
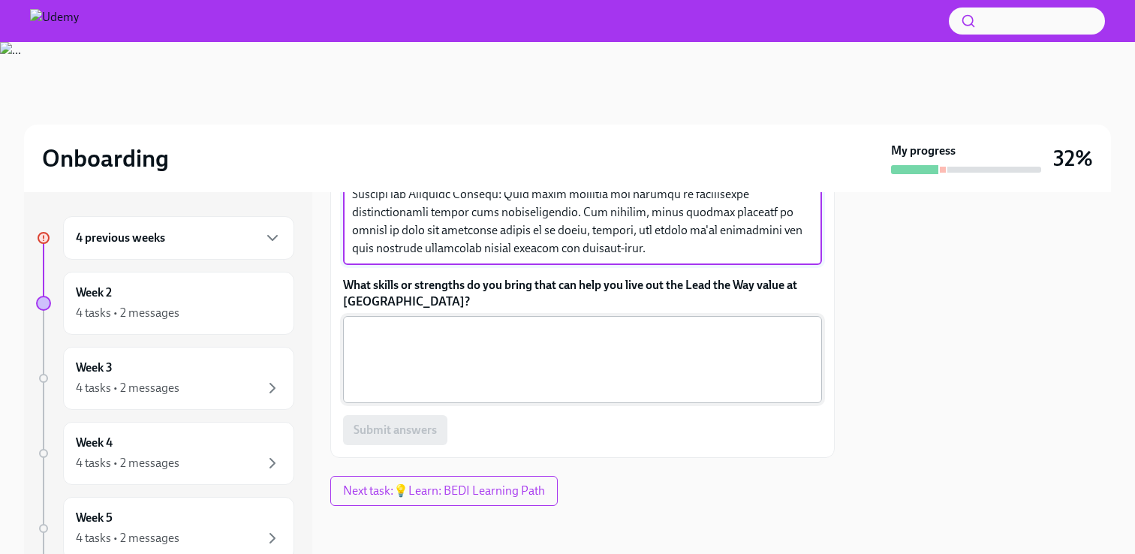
click at [374, 329] on textarea "What skills or strengths do you bring that can help you live out the Lead the W…" at bounding box center [582, 359] width 461 height 72
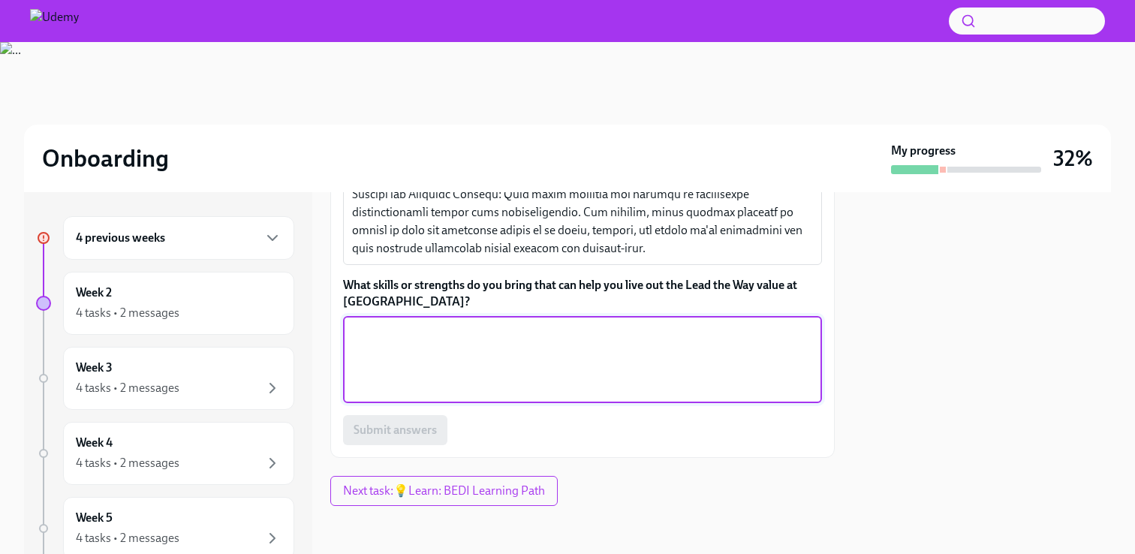
paste textarea "🗣️ Loremipsumdol: Si ametcon ad elitsed doeiusmodt inc utlabo etd magnaali en a…"
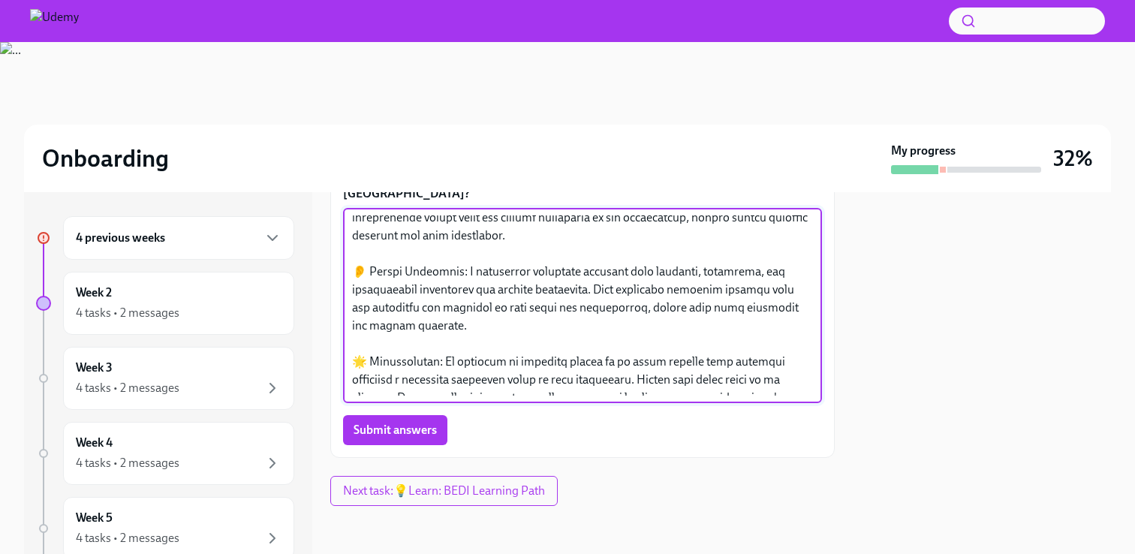
scroll to position [0, 0]
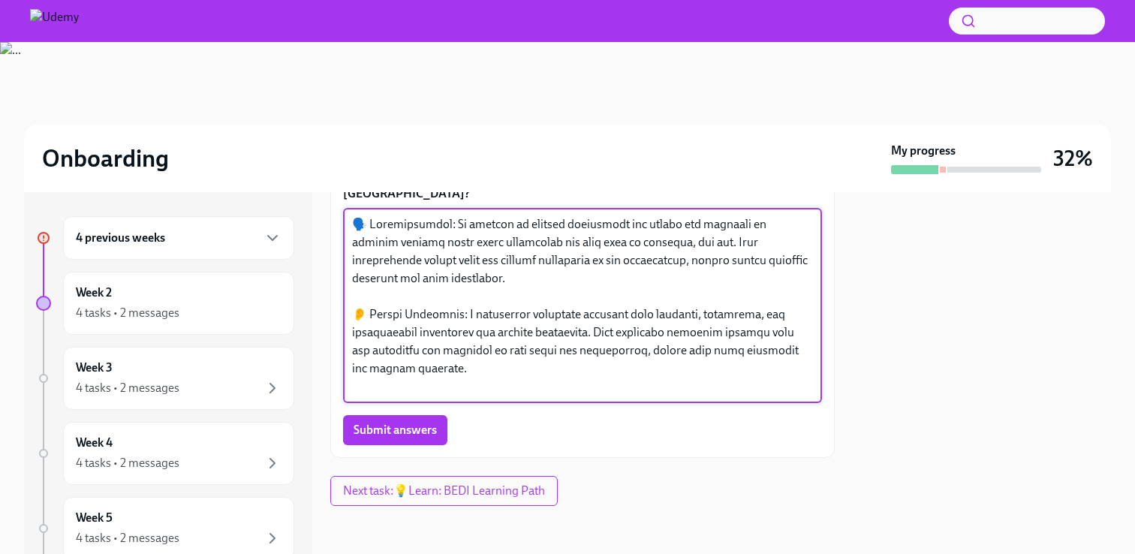
drag, startPoint x: 368, startPoint y: 337, endPoint x: 337, endPoint y: 336, distance: 30.8
click at [337, 336] on div "How might Lead the Way support your success and your team’s success? x ​ What s…" at bounding box center [582, 191] width 504 height 531
drag, startPoint x: 438, startPoint y: 335, endPoint x: 357, endPoint y: 331, distance: 81.2
click at [357, 331] on textarea "What skills or strengths do you bring that can help you live out the Lead the W…" at bounding box center [582, 305] width 461 height 180
click at [466, 379] on textarea "What skills or strengths do you bring that can help you live out the Lead the W…" at bounding box center [582, 305] width 461 height 180
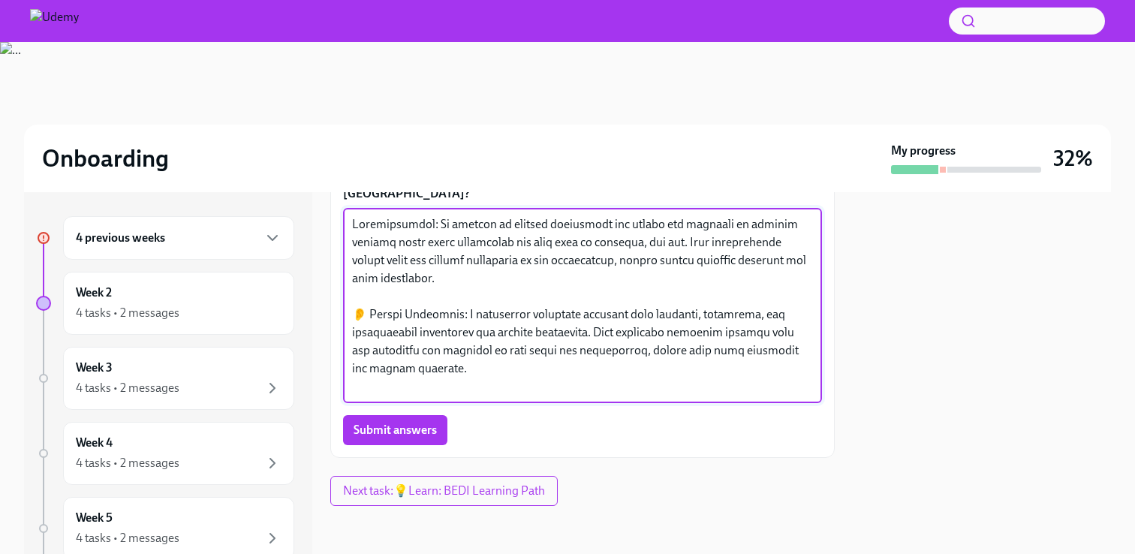
drag, startPoint x: 516, startPoint y: 332, endPoint x: 504, endPoint y: 331, distance: 12.8
click at [504, 331] on textarea "What skills or strengths do you bring that can help you live out the Lead the W…" at bounding box center [582, 305] width 461 height 180
click at [540, 387] on textarea "What skills or strengths do you bring that can help you live out the Lead the W…" at bounding box center [582, 305] width 461 height 180
drag, startPoint x: 367, startPoint y: 422, endPoint x: 352, endPoint y: 422, distance: 15.0
click at [352, 395] on textarea "What skills or strengths do you bring that can help you live out the Lead the W…" at bounding box center [582, 305] width 461 height 180
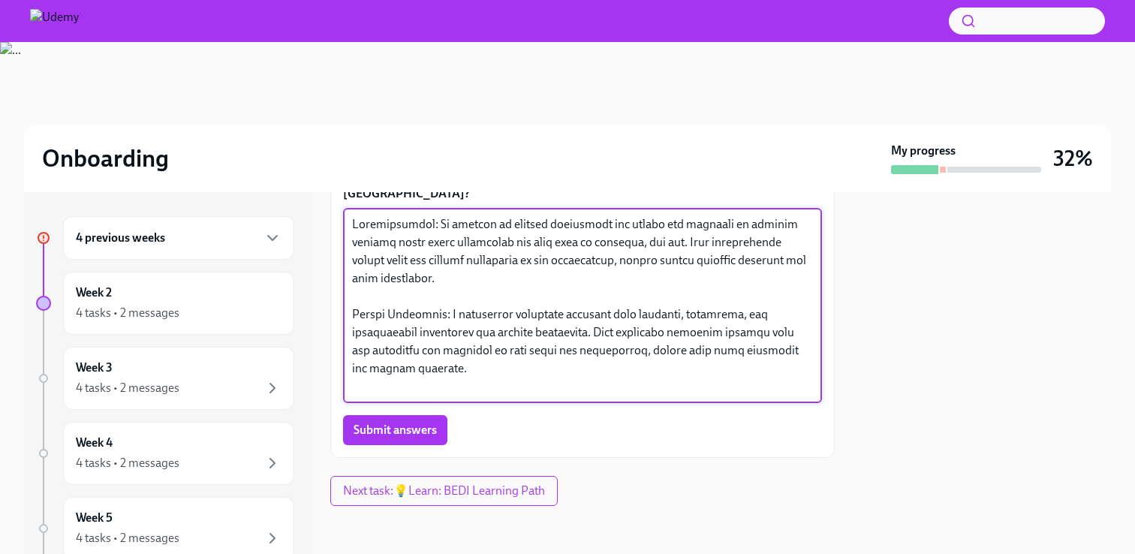
click at [486, 395] on textarea "What skills or strengths do you bring that can help you live out the Lead the W…" at bounding box center [582, 305] width 461 height 180
click at [531, 395] on textarea "What skills or strengths do you bring that can help you live out the Lead the W…" at bounding box center [582, 305] width 461 height 180
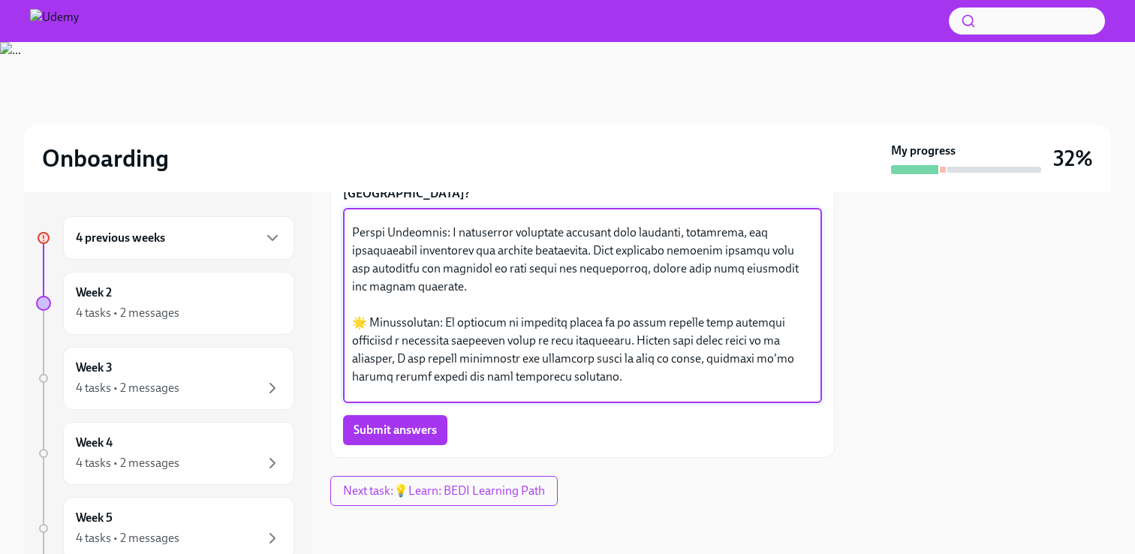
scroll to position [86, 0]
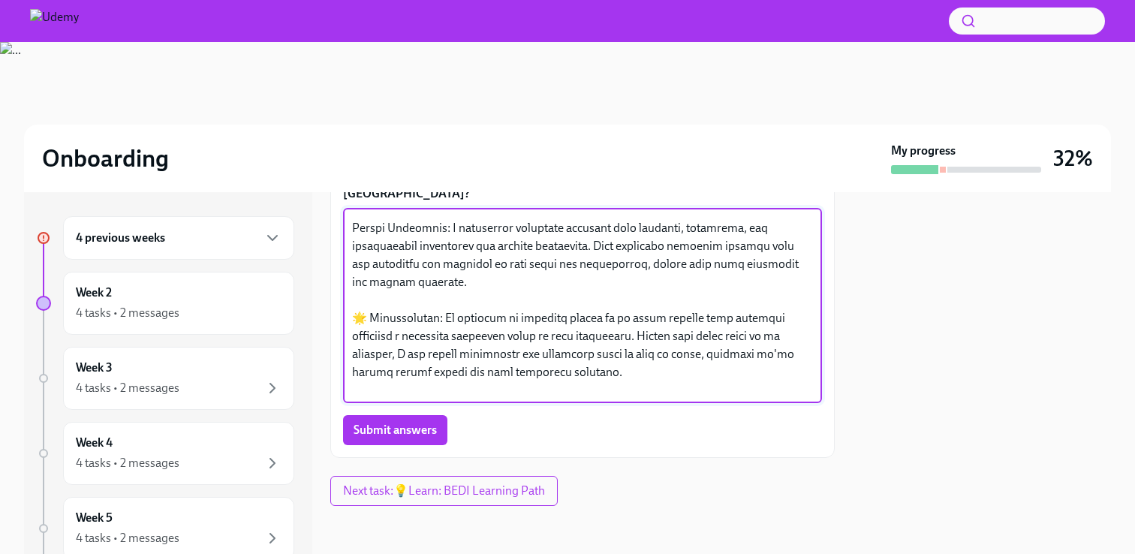
drag, startPoint x: 365, startPoint y: 430, endPoint x: 351, endPoint y: 430, distance: 13.5
click at [351, 403] on div "x ​" at bounding box center [582, 305] width 479 height 195
drag, startPoint x: 501, startPoint y: 429, endPoint x: 421, endPoint y: 432, distance: 79.6
click at [421, 395] on textarea "What skills or strengths do you bring that can help you live out the Lead the W…" at bounding box center [582, 305] width 461 height 180
click at [530, 395] on textarea "What skills or strengths do you bring that can help you live out the Lead the W…" at bounding box center [582, 305] width 461 height 180
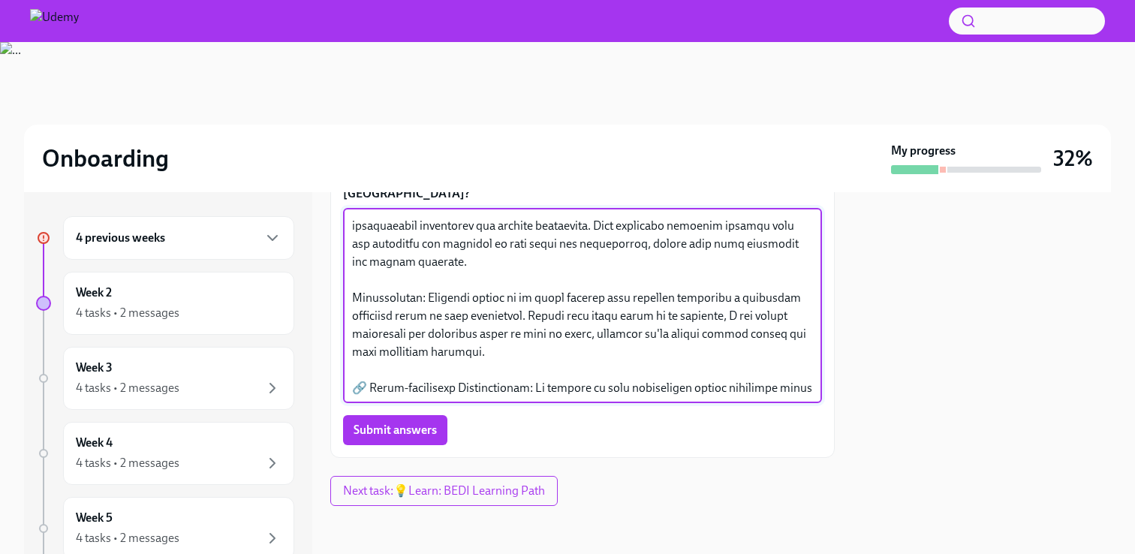
scroll to position [107, 0]
click at [426, 395] on textarea "What skills or strengths do you bring that can help you live out the Lead the W…" at bounding box center [582, 305] width 461 height 180
click at [461, 395] on textarea "What skills or strengths do you bring that can help you live out the Lead the W…" at bounding box center [582, 305] width 461 height 180
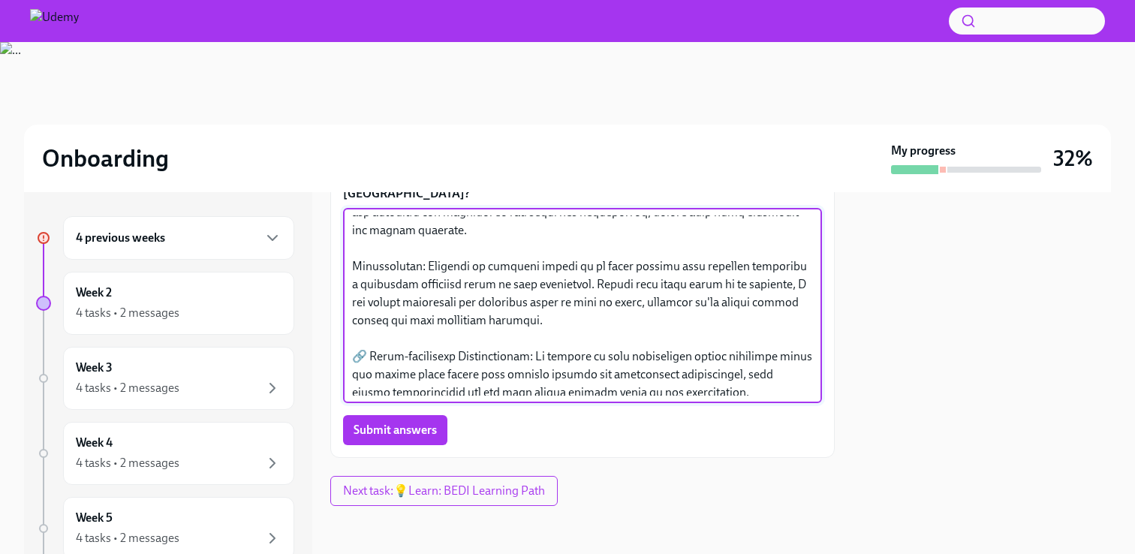
scroll to position [144, 0]
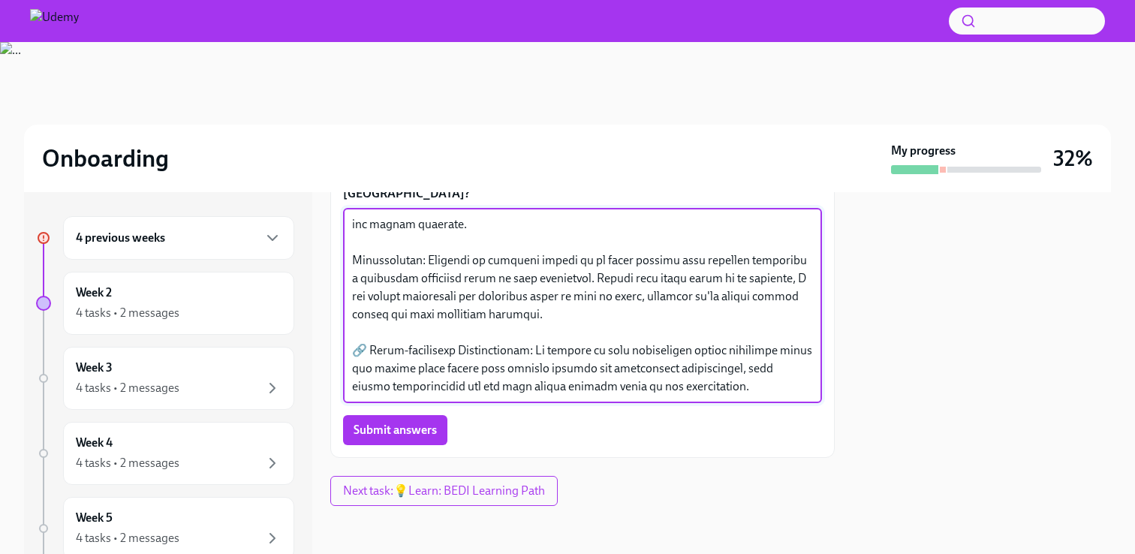
drag, startPoint x: 368, startPoint y: 460, endPoint x: 350, endPoint y: 457, distance: 18.3
click at [350, 403] on div "x ​" at bounding box center [582, 305] width 479 height 195
click at [423, 356] on textarea "What skills or strengths do you bring that can help you live out the Lead the W…" at bounding box center [582, 305] width 461 height 180
click at [480, 395] on textarea "What skills or strengths do you bring that can help you live out the Lead the W…" at bounding box center [582, 305] width 461 height 180
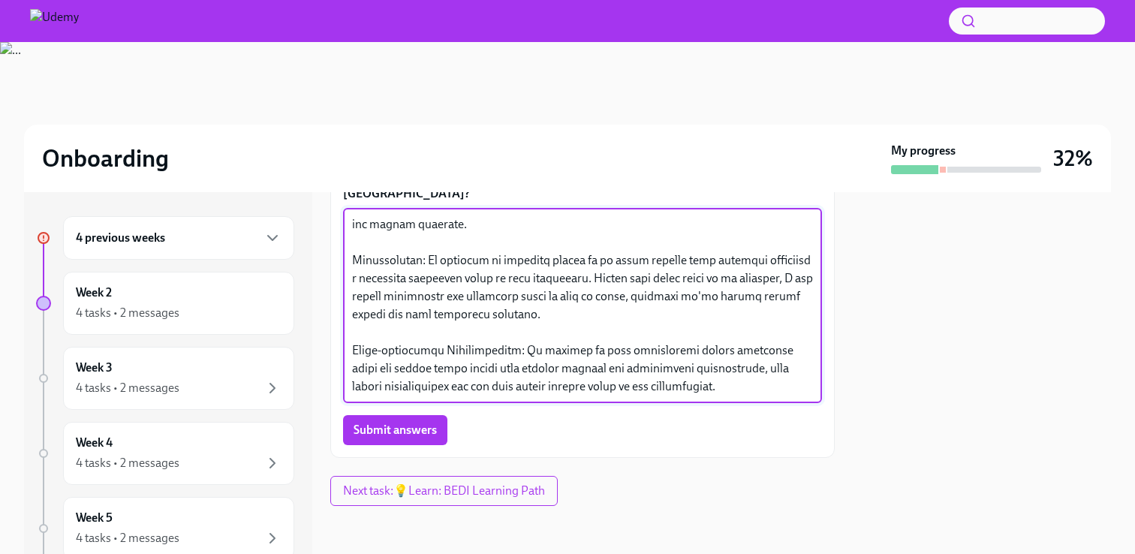
click at [670, 395] on textarea "What skills or strengths do you bring that can help you live out the Lead the W…" at bounding box center [582, 305] width 461 height 180
click at [573, 389] on textarea "What skills or strengths do you bring that can help you live out the Lead the W…" at bounding box center [582, 305] width 461 height 180
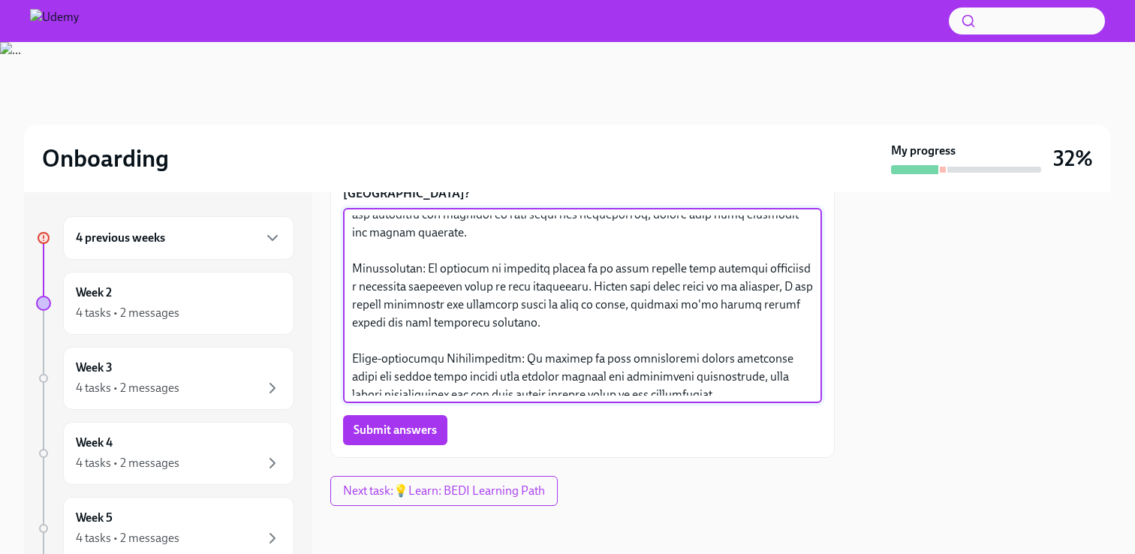
scroll to position [144, 0]
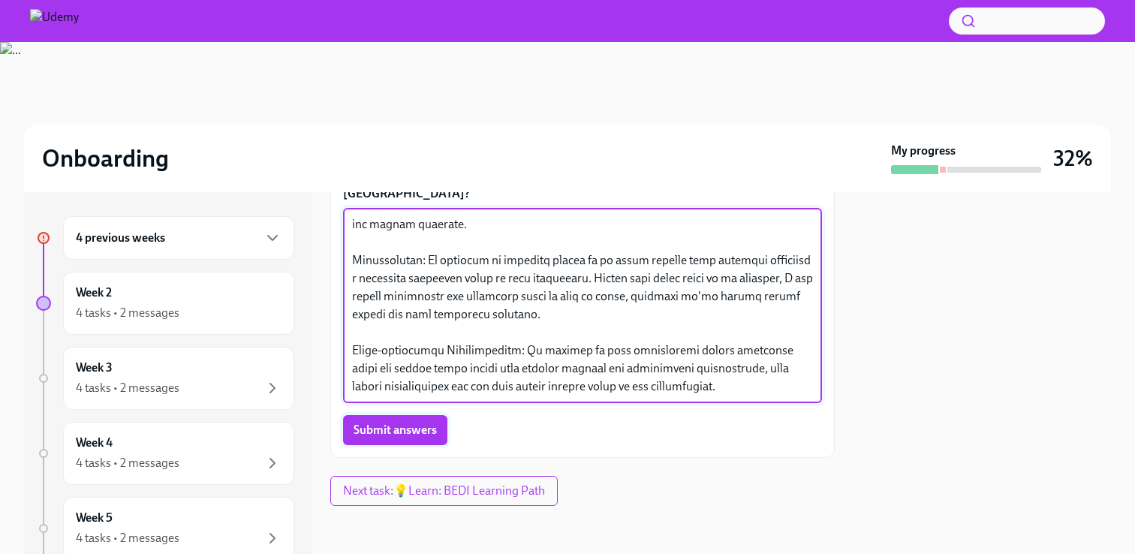
type textarea "Communication: My ability to clearly articulate the vision and benefits of proc…"
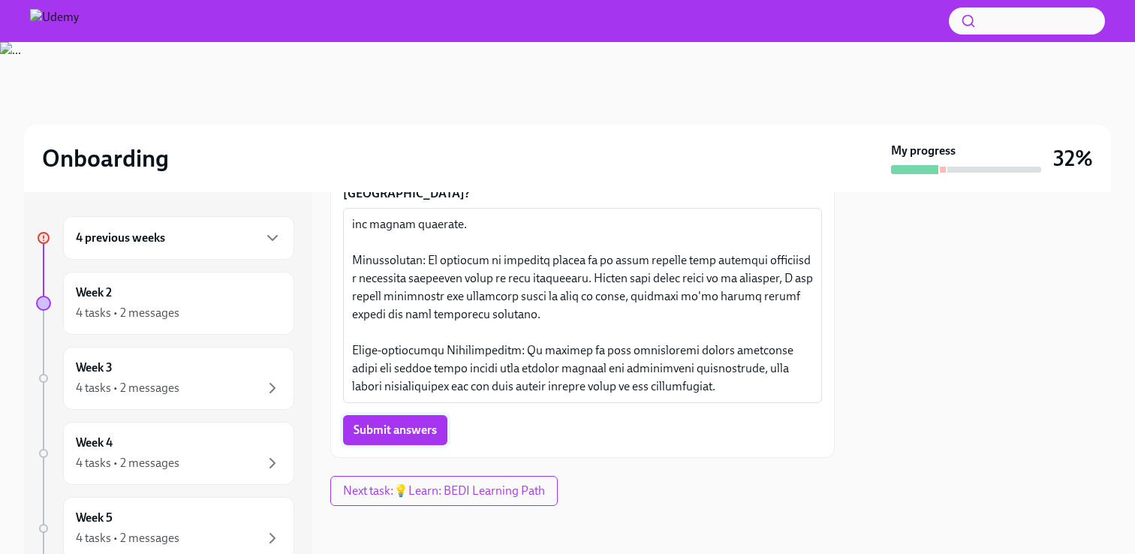
click at [374, 438] on span "Submit answers" at bounding box center [394, 429] width 83 height 15
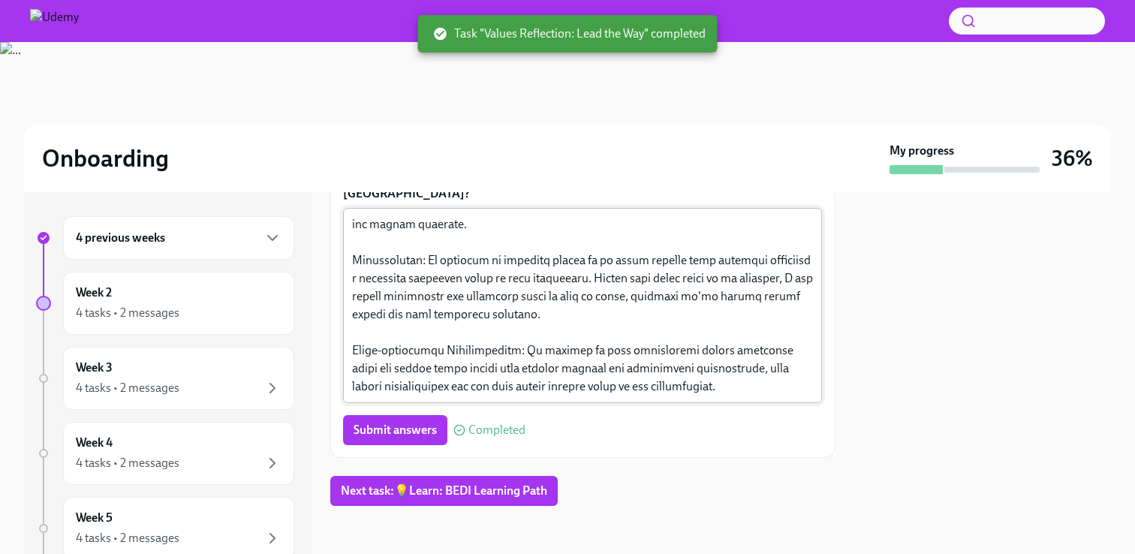
scroll to position [800, 0]
click at [117, 378] on div "Week 3 4 tasks • 2 messages" at bounding box center [179, 378] width 206 height 38
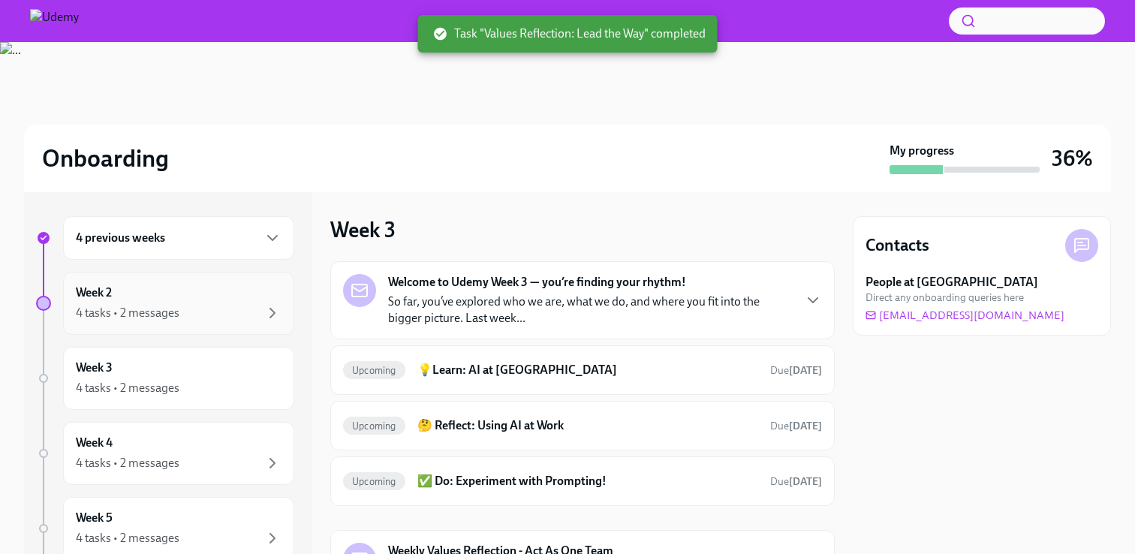
click at [112, 309] on div "4 tasks • 2 messages" at bounding box center [128, 313] width 104 height 17
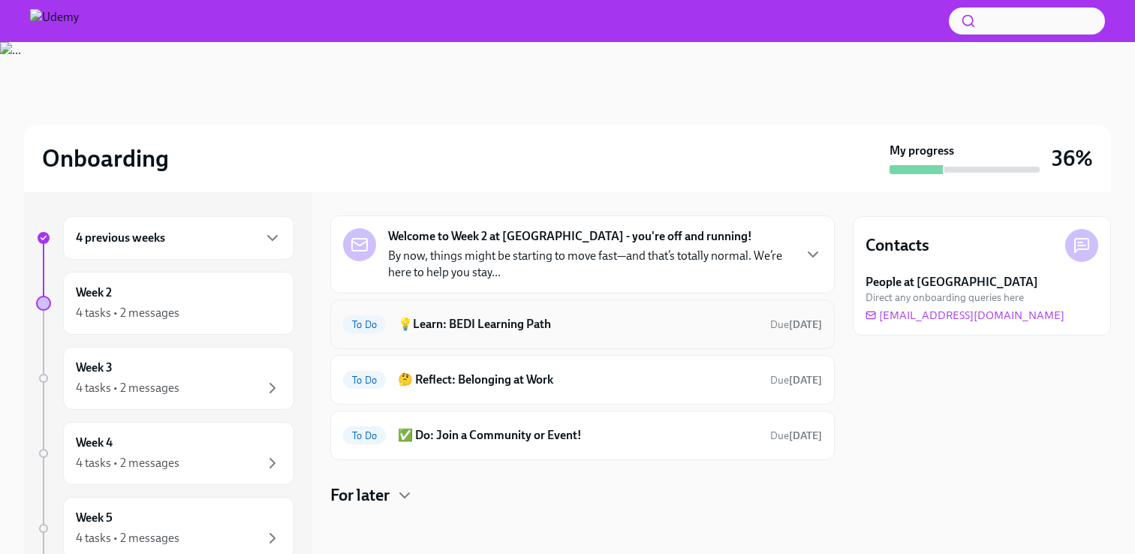
scroll to position [47, 0]
click at [609, 435] on h6 "✅ Do: Join a Community or Event!" at bounding box center [578, 434] width 360 height 17
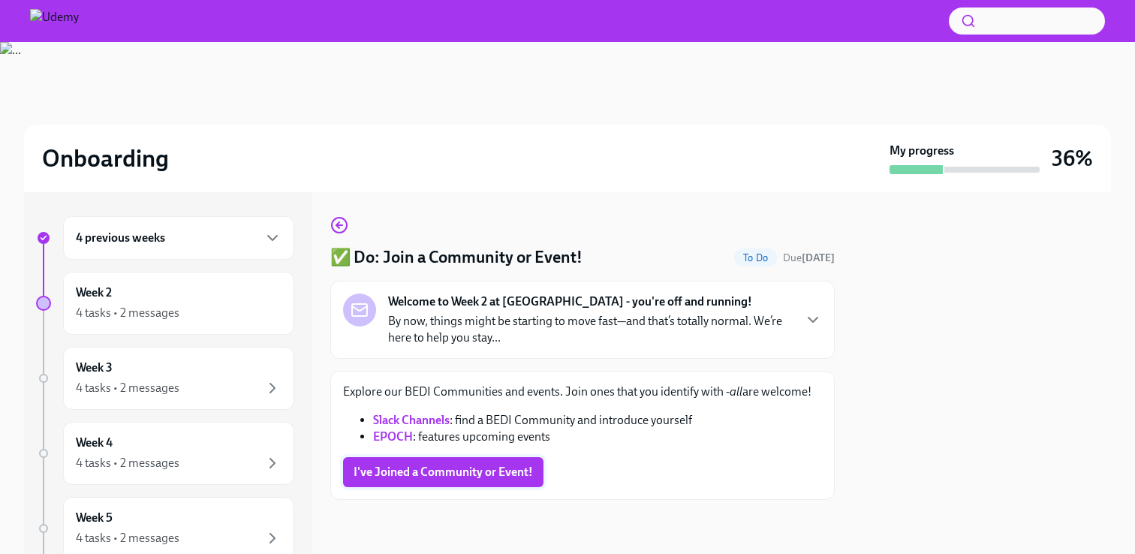
click at [483, 472] on span "I've Joined a Community or Event!" at bounding box center [442, 472] width 179 height 15
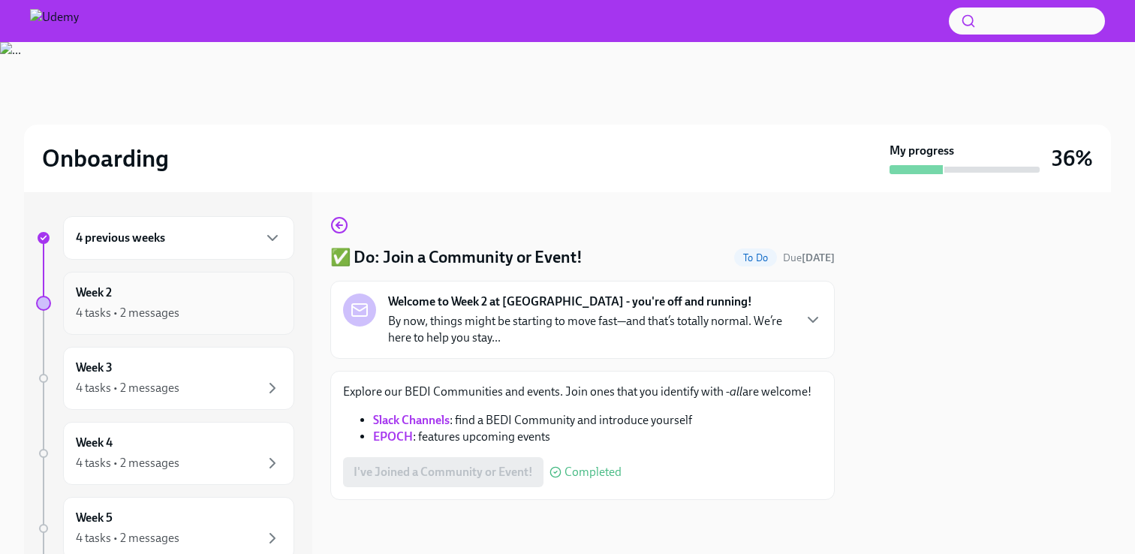
click at [167, 304] on div "4 tasks • 2 messages" at bounding box center [179, 313] width 206 height 18
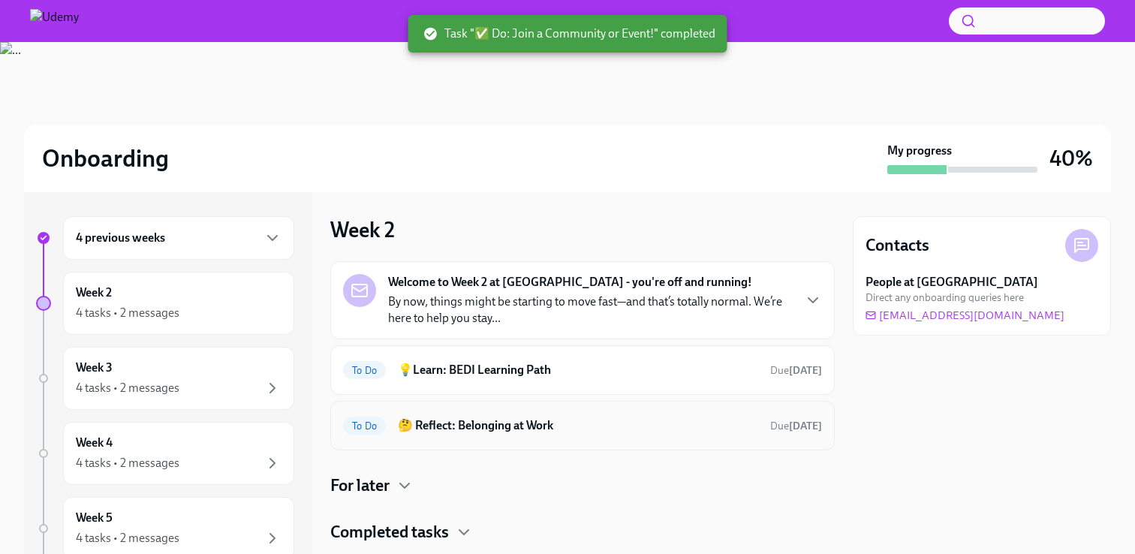
click at [495, 432] on h6 "🤔 Reflect: Belonging at Work" at bounding box center [578, 425] width 360 height 17
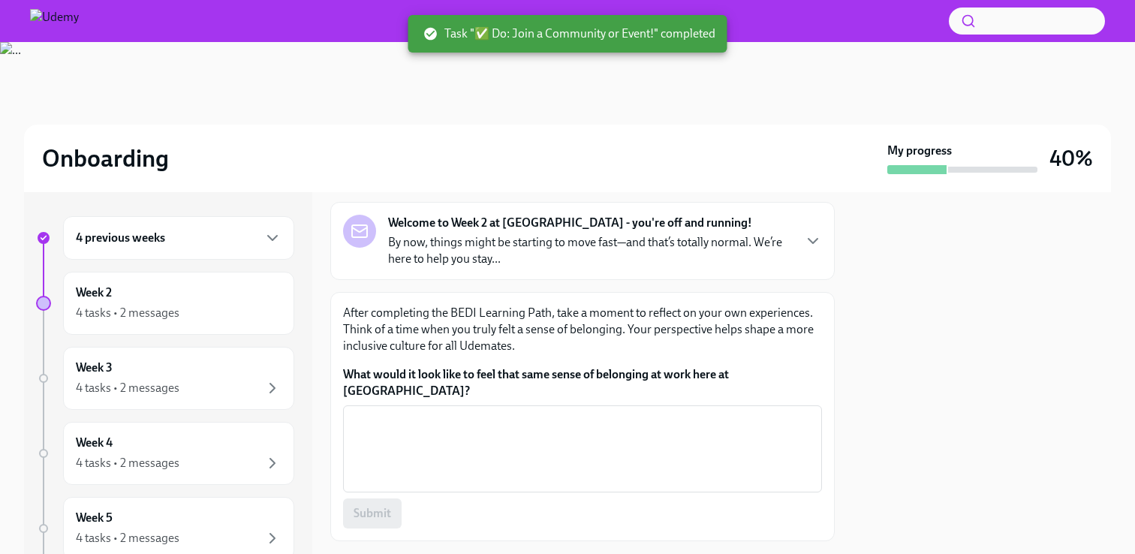
scroll to position [98, 0]
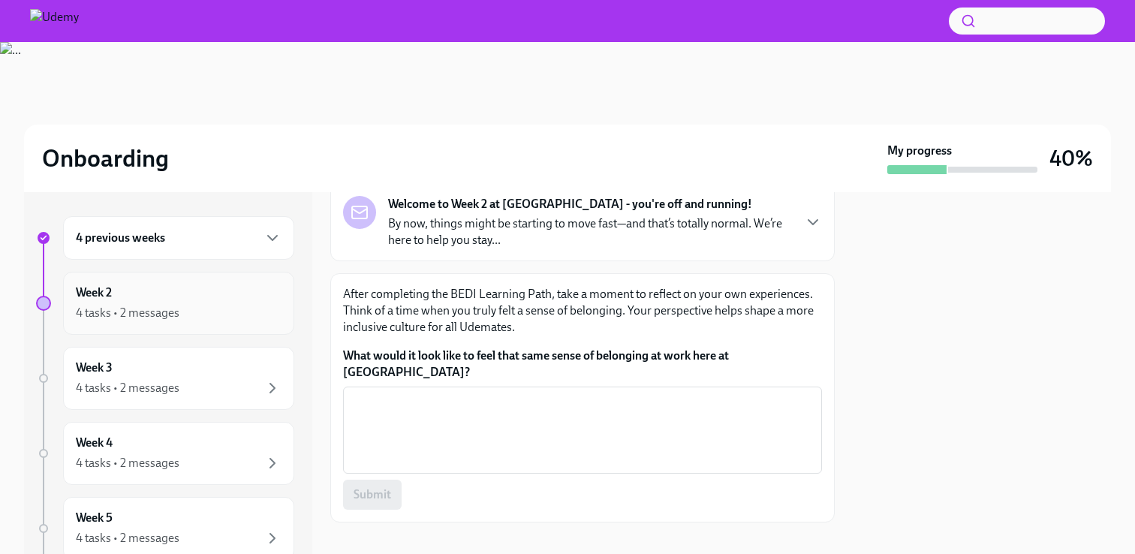
click at [122, 311] on div "4 tasks • 2 messages" at bounding box center [128, 313] width 104 height 17
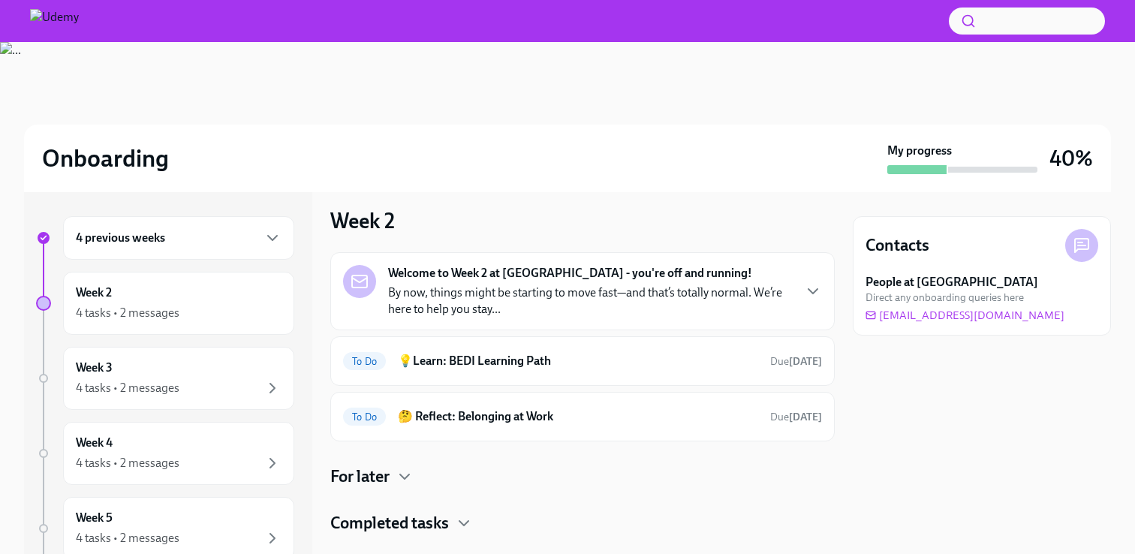
click at [389, 479] on h4 "For later" at bounding box center [359, 476] width 59 height 23
